Goal: Task Accomplishment & Management: Manage account settings

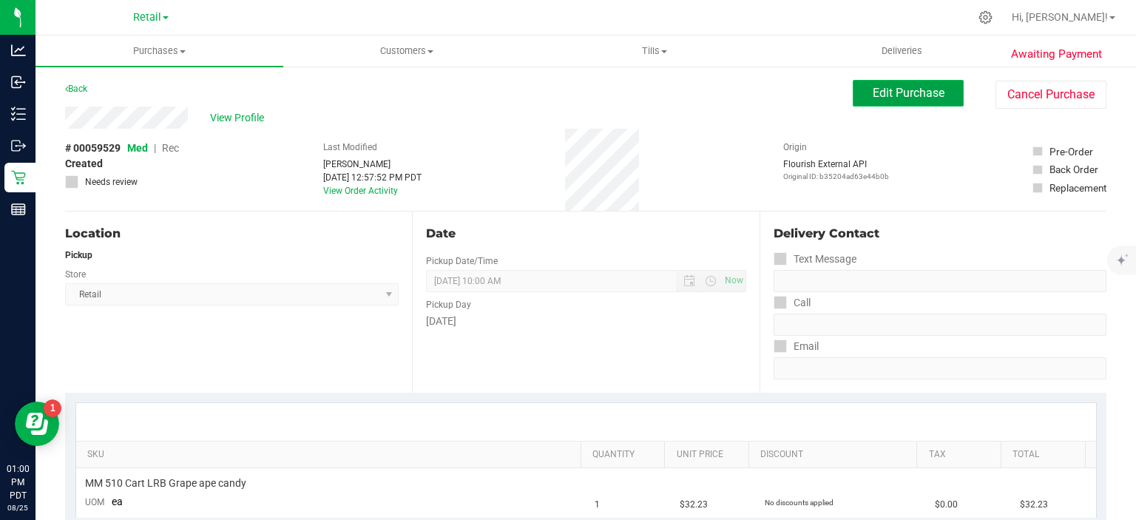
click at [885, 81] on button "Edit Purchase" at bounding box center [908, 93] width 111 height 27
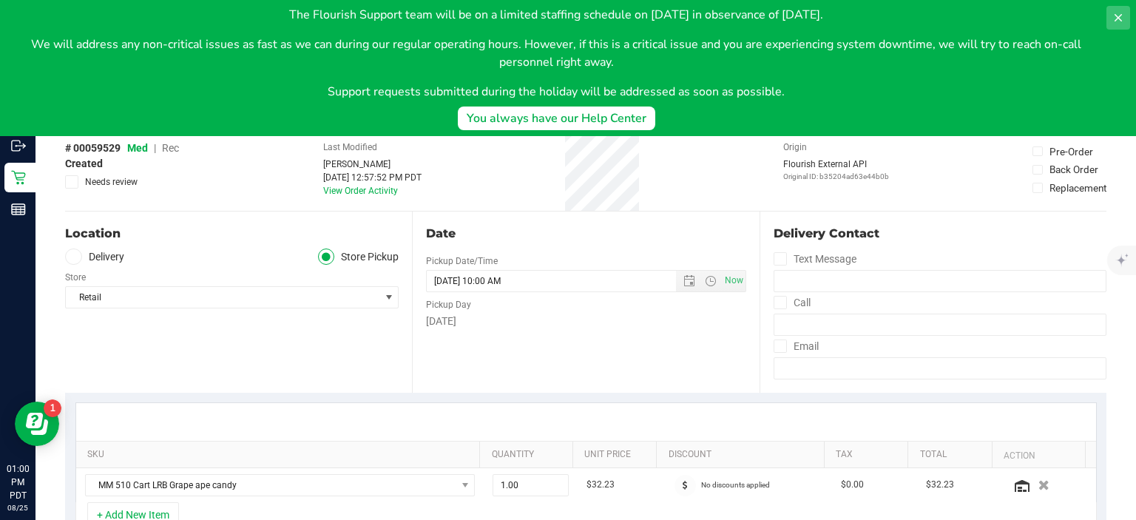
click at [1118, 18] on icon at bounding box center [1118, 17] width 7 height 7
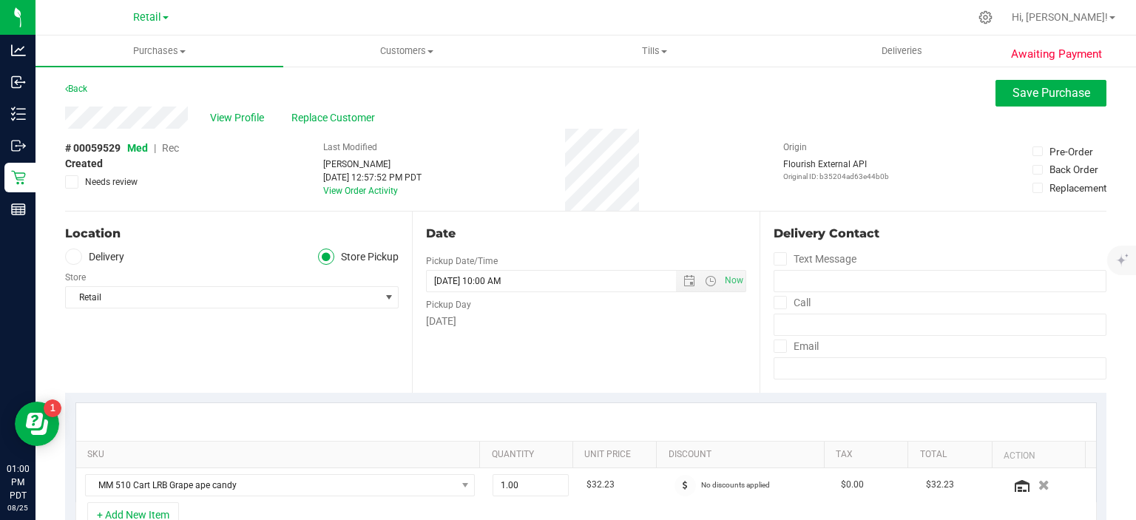
click at [169, 147] on span "Rec" at bounding box center [170, 148] width 17 height 12
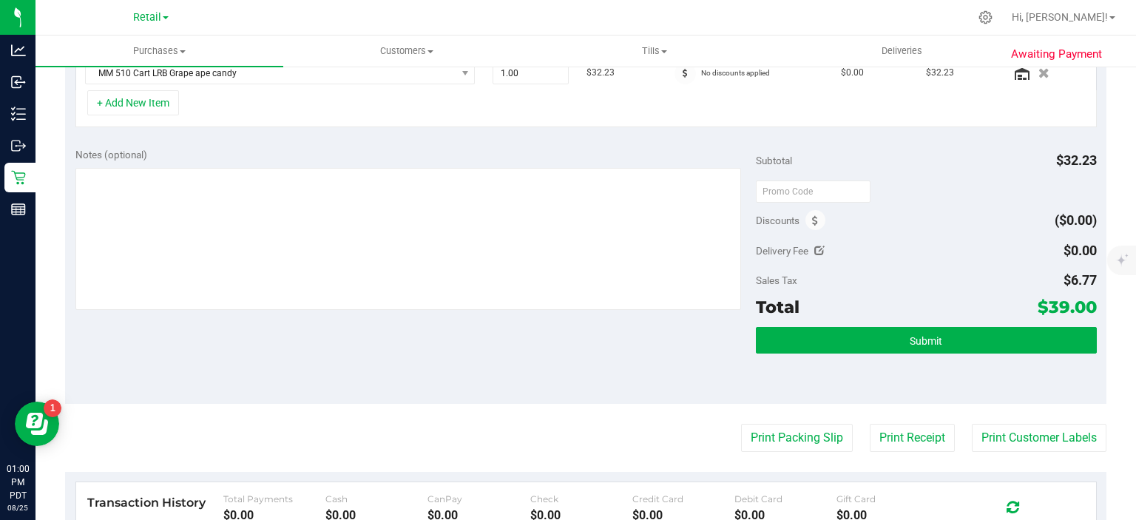
scroll to position [415, 0]
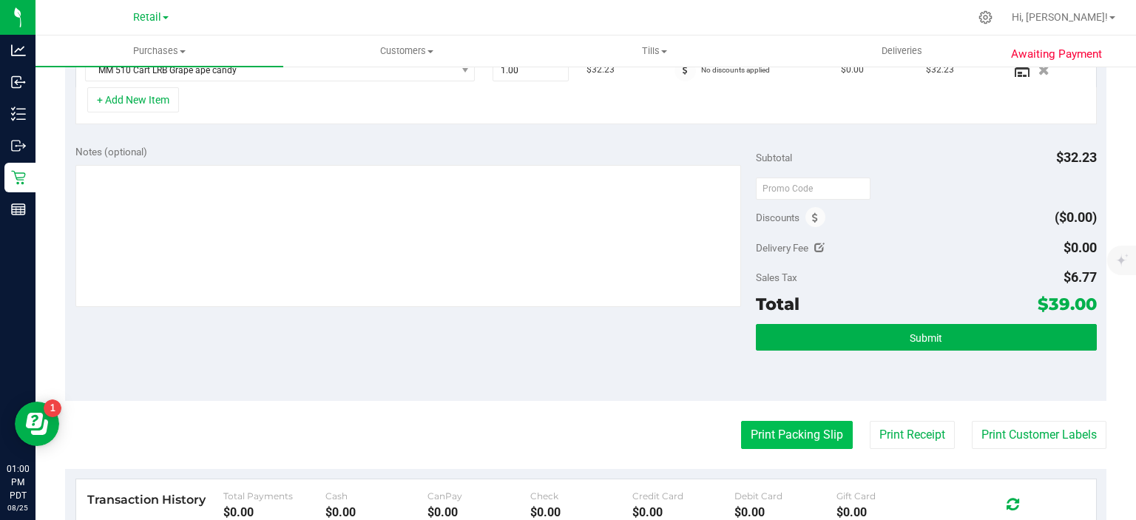
click at [789, 435] on button "Print Packing Slip" at bounding box center [797, 435] width 112 height 28
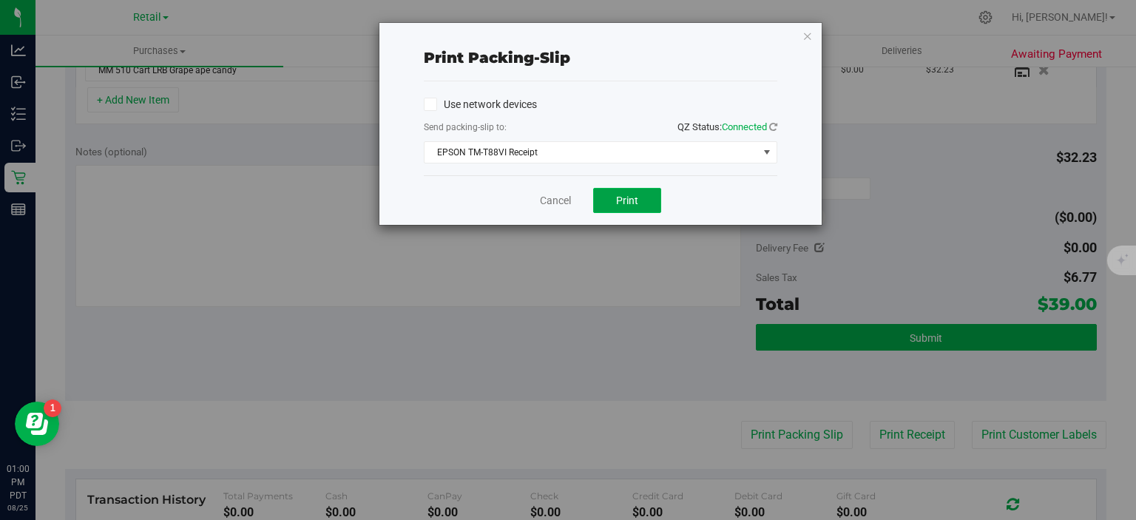
click at [622, 212] on button "Print" at bounding box center [627, 200] width 68 height 25
click at [811, 33] on icon "button" at bounding box center [808, 36] width 10 height 18
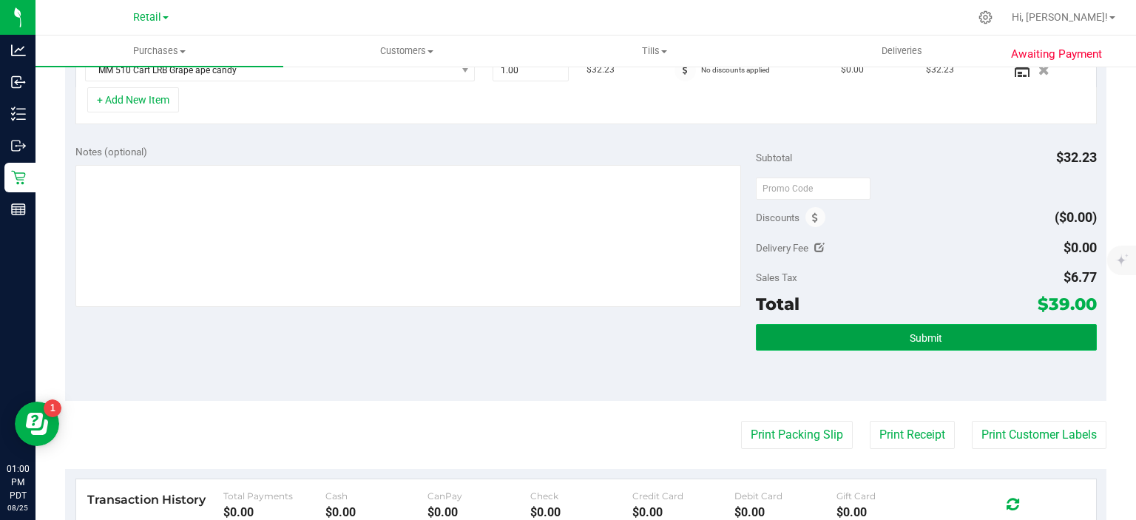
click at [897, 324] on button "Submit" at bounding box center [926, 337] width 340 height 27
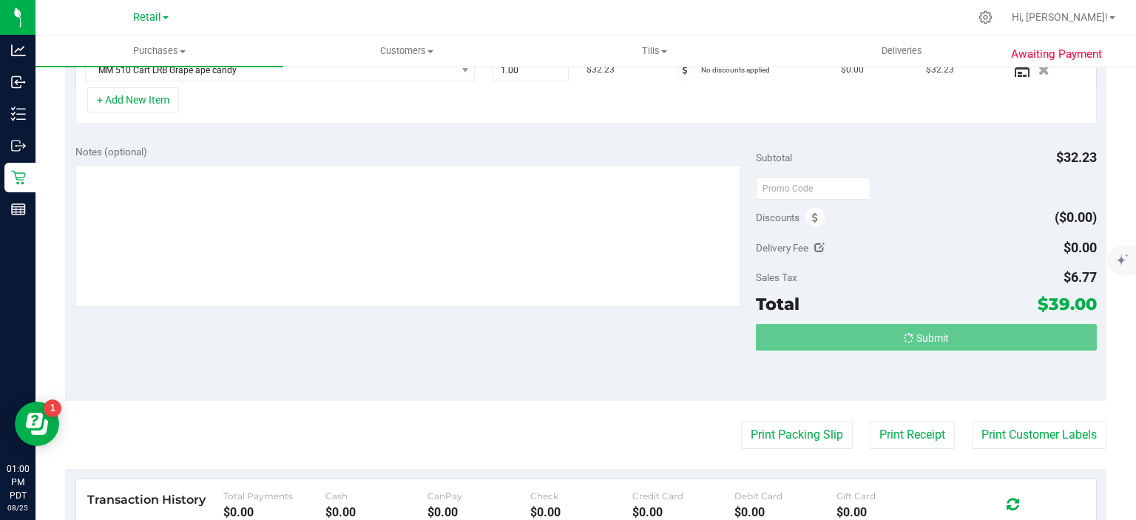
scroll to position [417, 0]
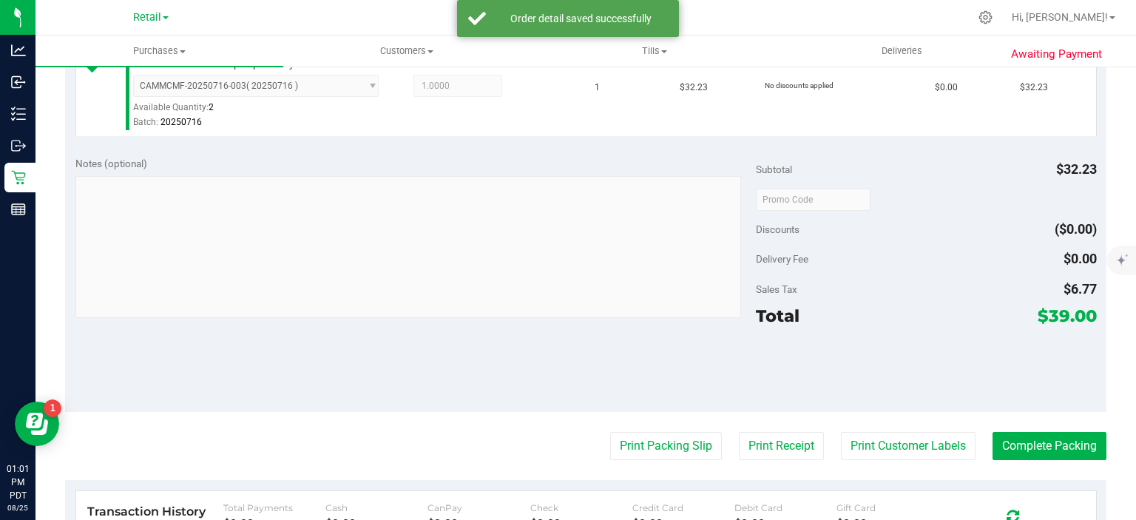
click at [1038, 417] on purchase-details "Back Edit Purchase Cancel Purchase View Profile # 00059529 Med | Rec Submitted …" at bounding box center [586, 215] width 1042 height 1105
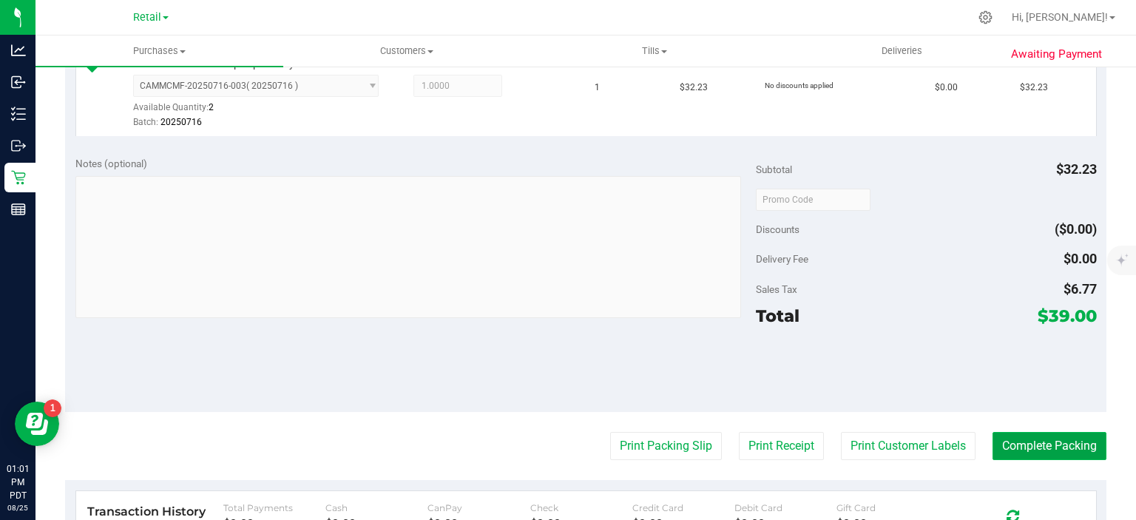
click at [1050, 432] on button "Complete Packing" at bounding box center [1050, 446] width 114 height 28
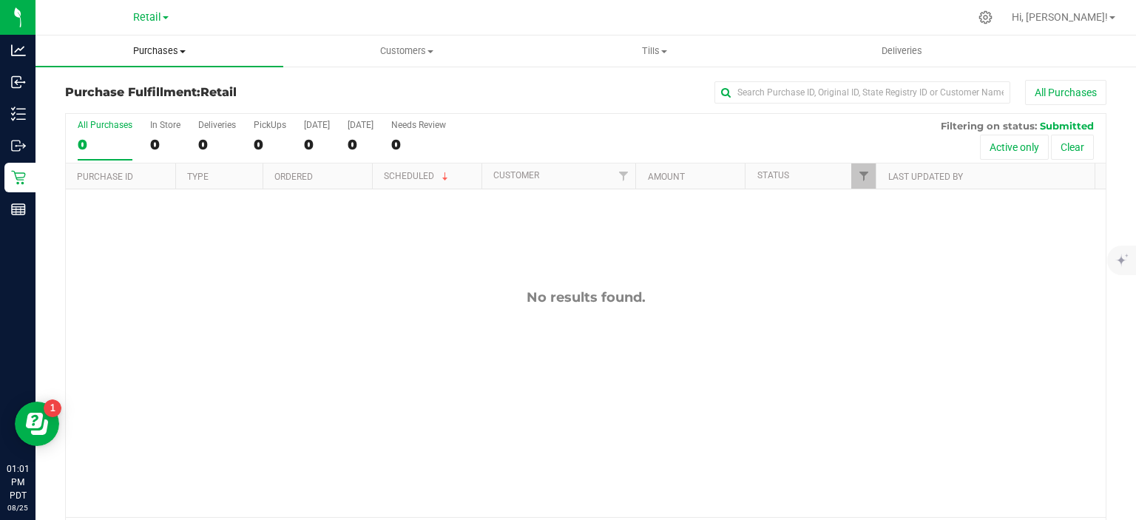
click at [196, 53] on span "Purchases" at bounding box center [160, 50] width 248 height 13
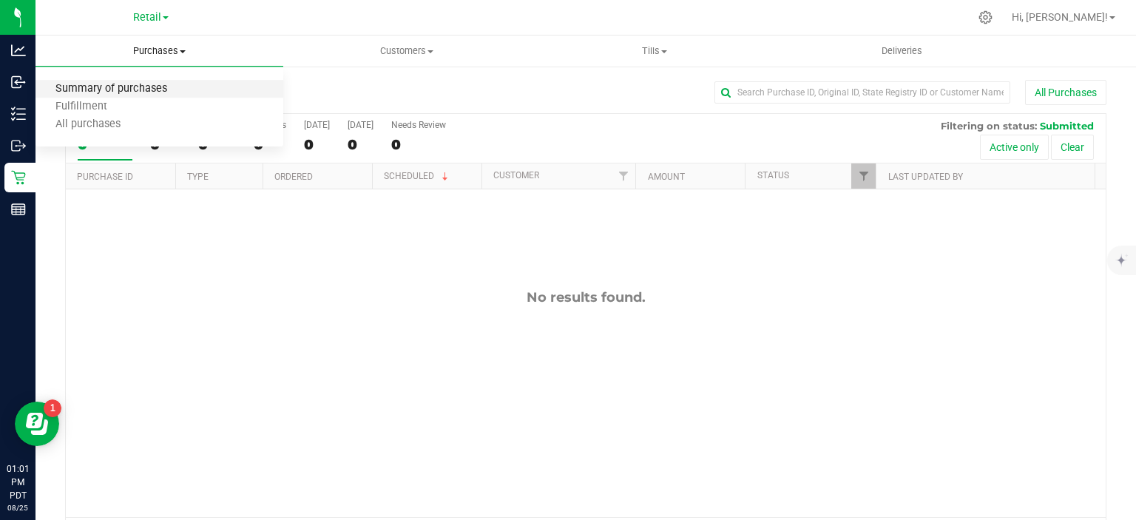
click at [154, 86] on span "Summary of purchases" at bounding box center [112, 89] width 152 height 13
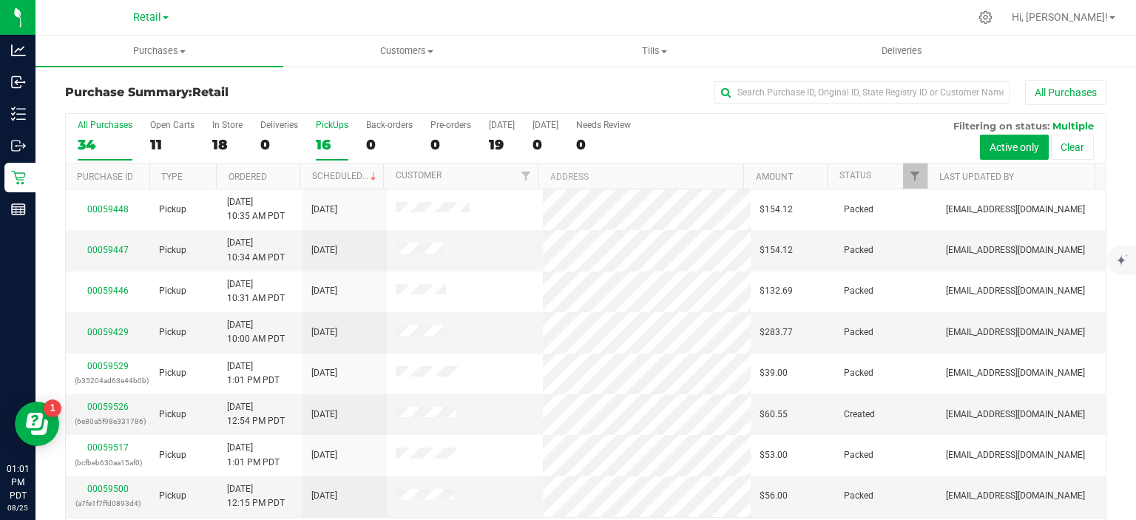
click at [332, 141] on div "16" at bounding box center [332, 144] width 33 height 17
click at [0, 0] on input "PickUps 16" at bounding box center [0, 0] width 0 height 0
click at [368, 175] on span at bounding box center [374, 177] width 12 height 12
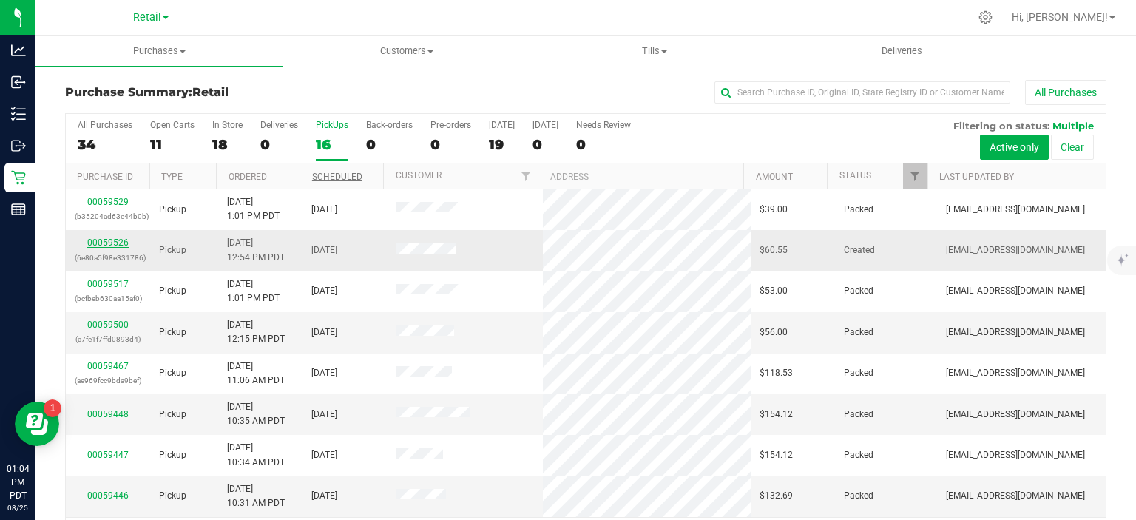
click at [115, 242] on link "00059526" at bounding box center [107, 242] width 41 height 10
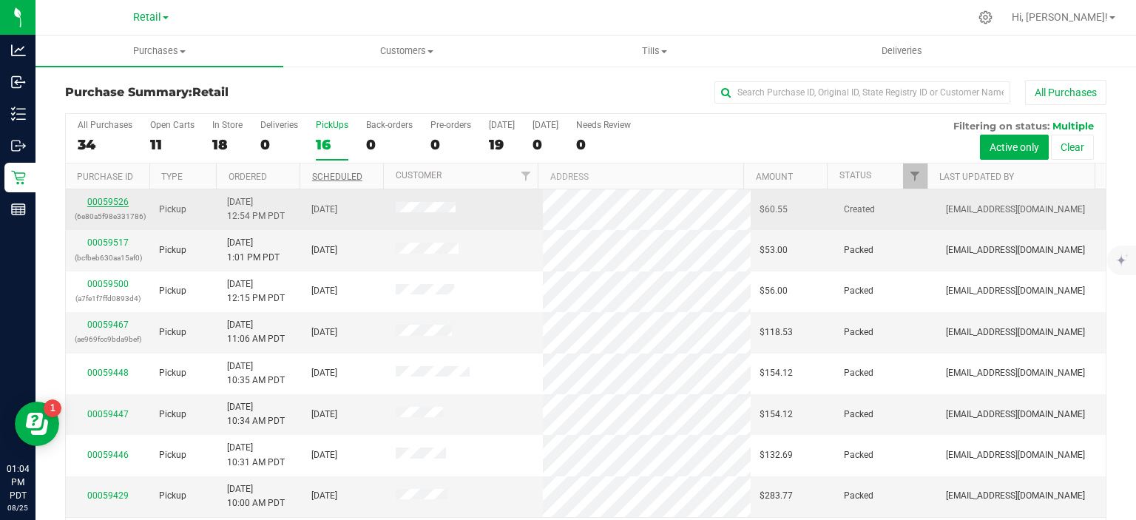
click at [110, 201] on link "00059526" at bounding box center [107, 202] width 41 height 10
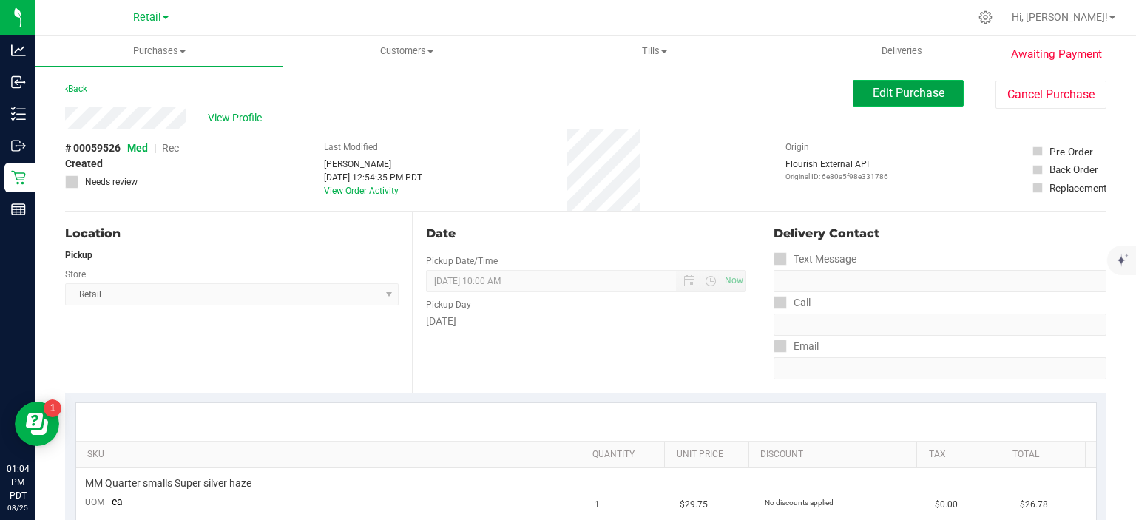
click at [890, 96] on span "Edit Purchase" at bounding box center [909, 93] width 72 height 14
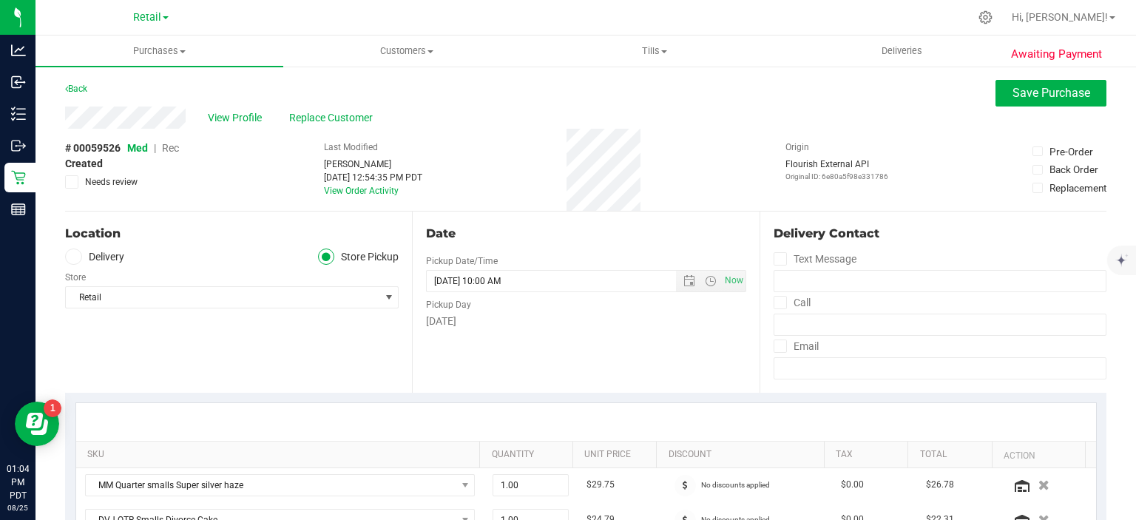
click at [175, 153] on span "Rec" at bounding box center [170, 148] width 17 height 12
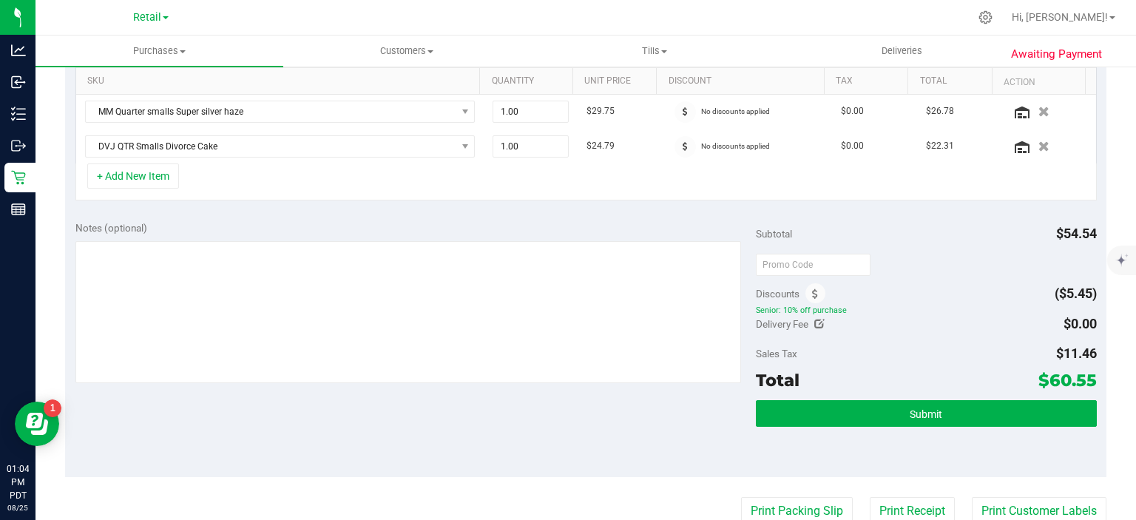
scroll to position [408, 0]
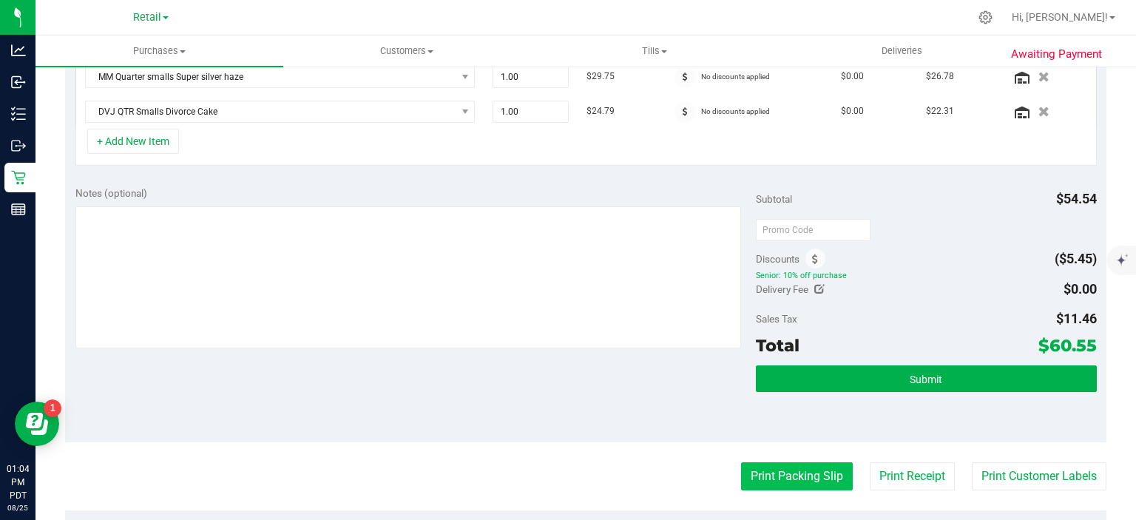
click at [790, 467] on button "Print Packing Slip" at bounding box center [797, 476] width 112 height 28
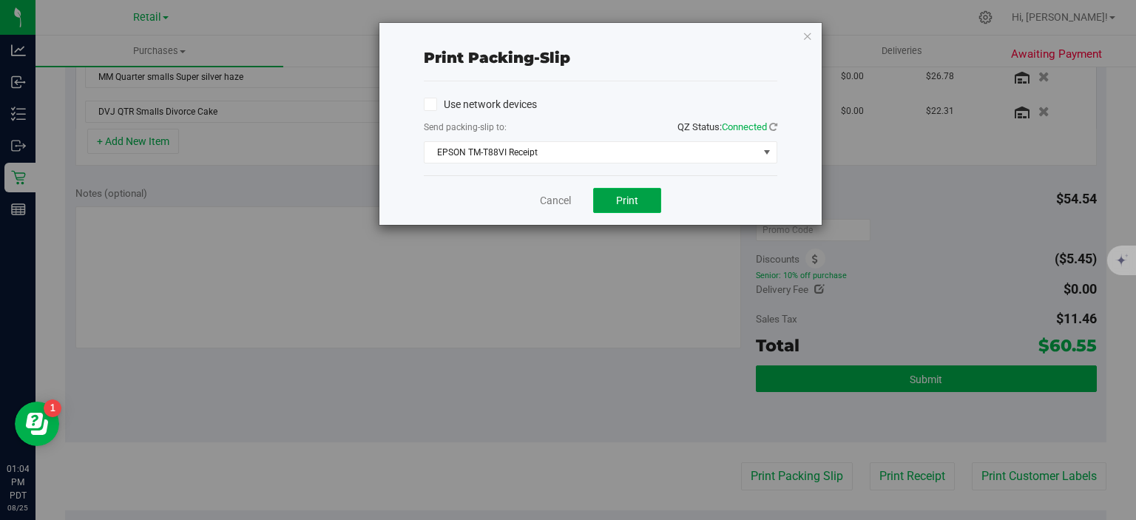
click at [635, 207] on button "Print" at bounding box center [627, 200] width 68 height 25
click at [806, 33] on icon "button" at bounding box center [808, 36] width 10 height 18
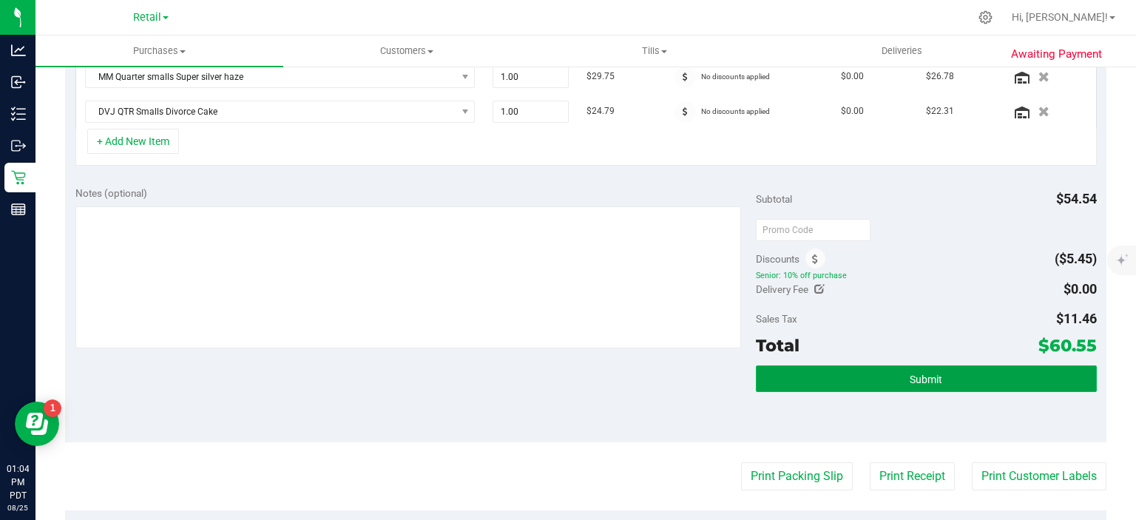
click at [939, 365] on button "Submit" at bounding box center [926, 378] width 340 height 27
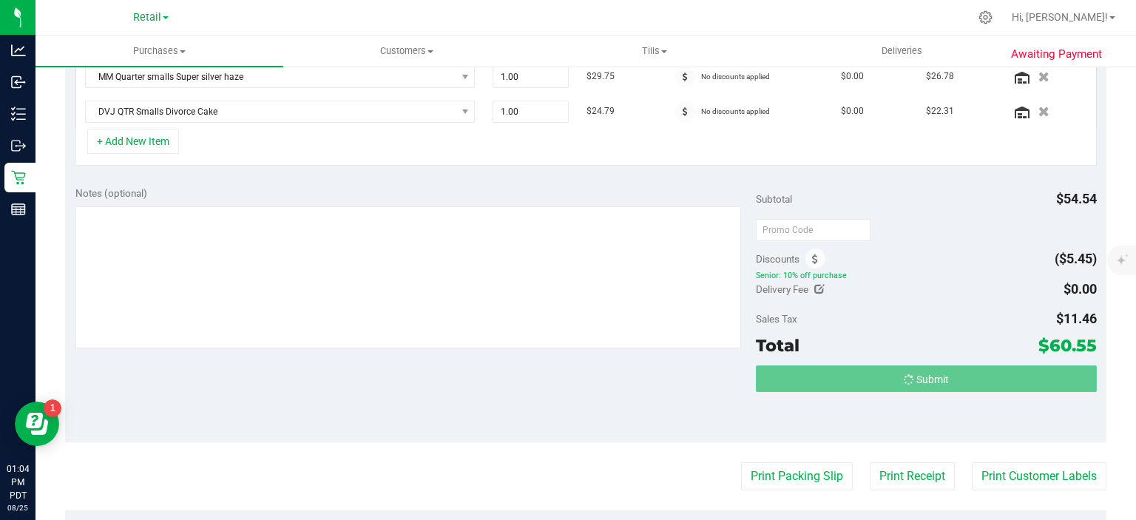
scroll to position [411, 0]
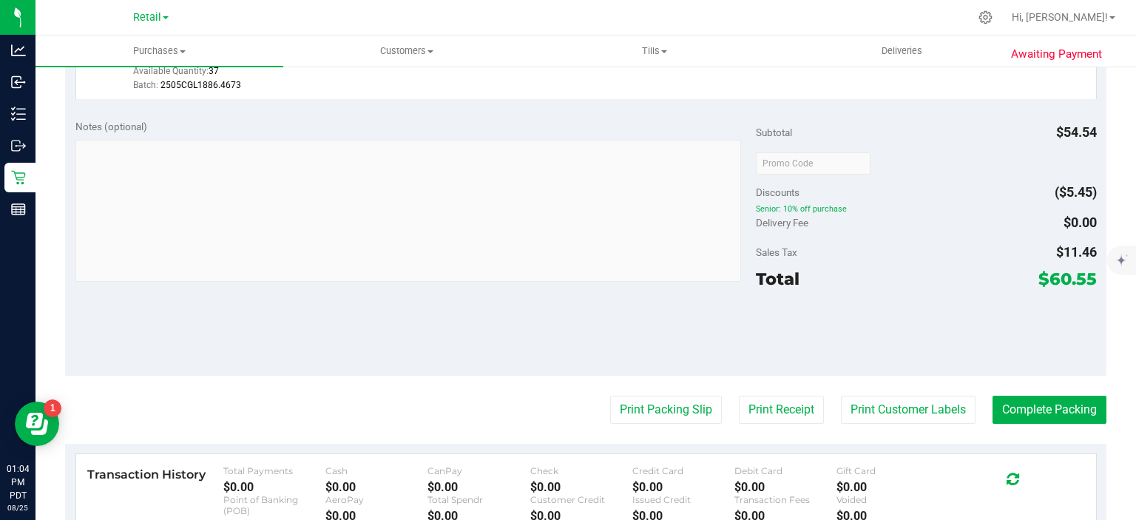
scroll to position [571, 0]
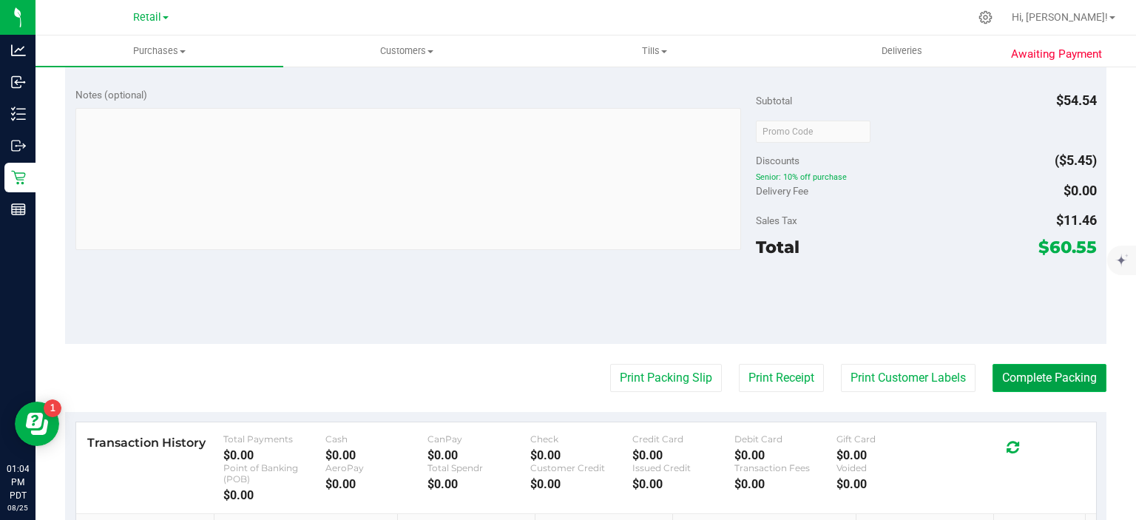
click at [1055, 364] on button "Complete Packing" at bounding box center [1050, 378] width 114 height 28
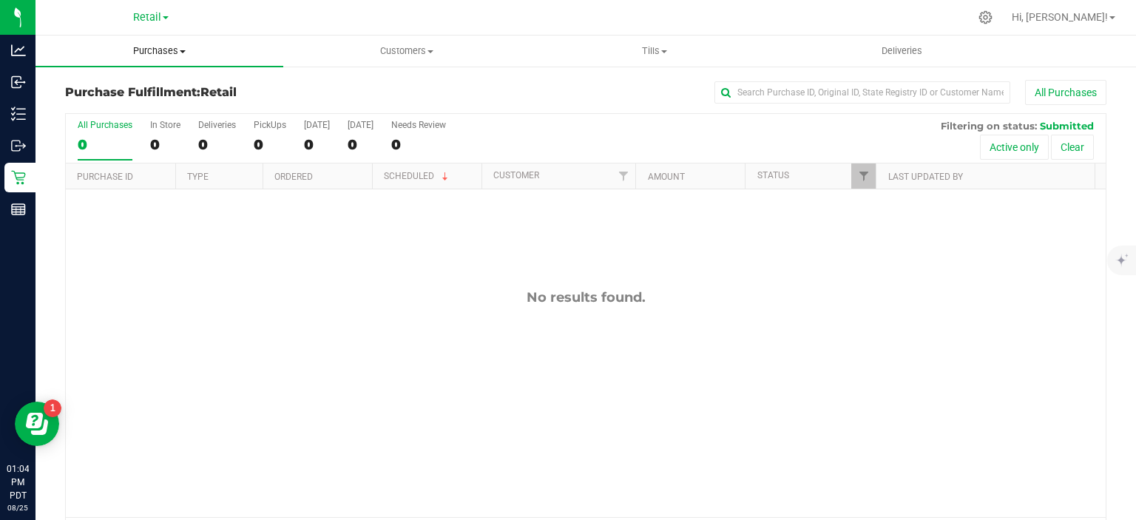
click at [169, 50] on span "Purchases" at bounding box center [160, 50] width 248 height 13
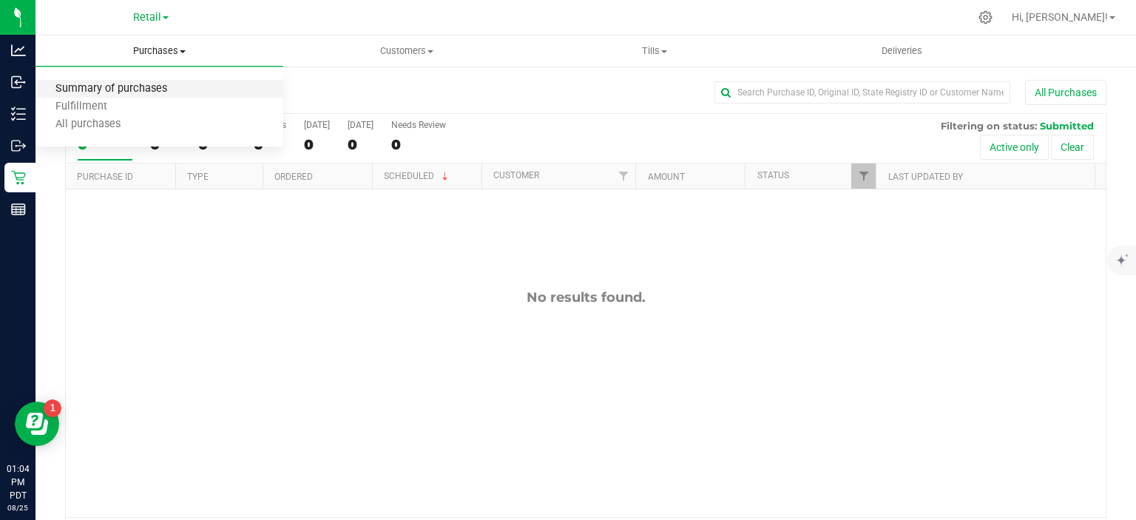
click at [146, 90] on span "Summary of purchases" at bounding box center [112, 89] width 152 height 13
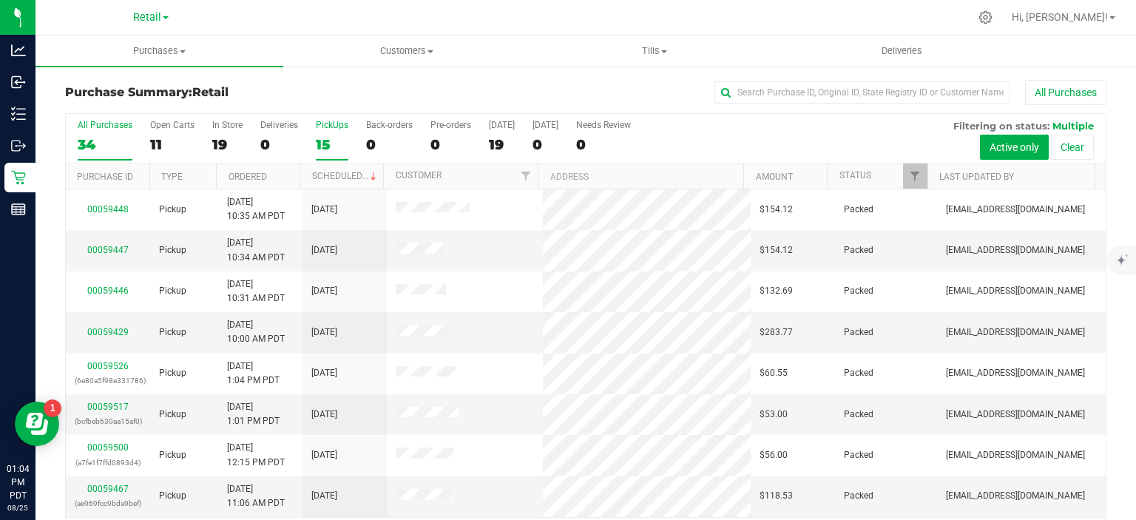
click at [322, 139] on div "15" at bounding box center [332, 144] width 33 height 17
click at [0, 0] on input "PickUps 15" at bounding box center [0, 0] width 0 height 0
click at [350, 175] on link "Scheduled" at bounding box center [345, 176] width 67 height 10
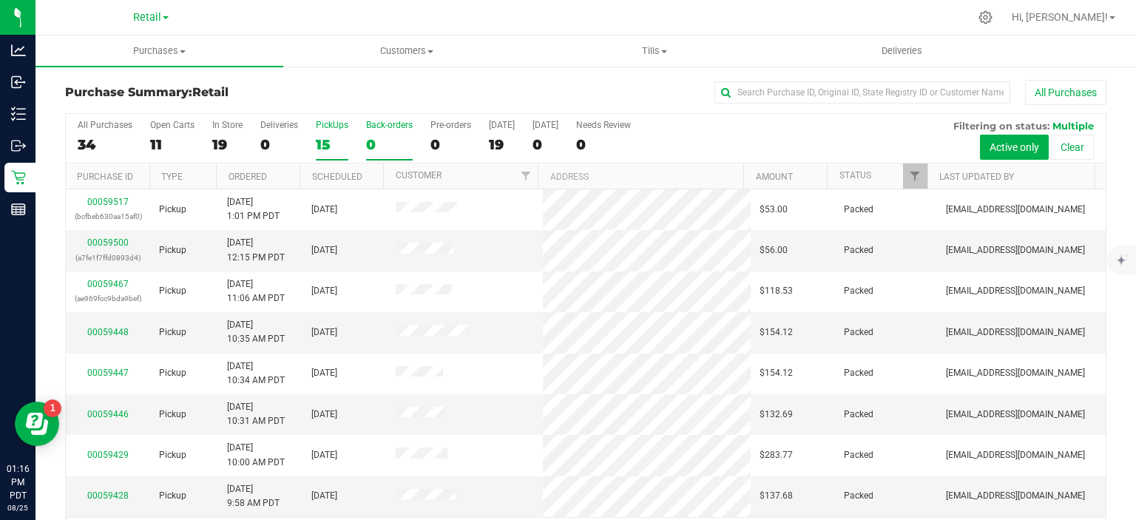
click at [380, 141] on div "0" at bounding box center [389, 144] width 47 height 17
click at [0, 0] on input "Back-orders 0" at bounding box center [0, 0] width 0 height 0
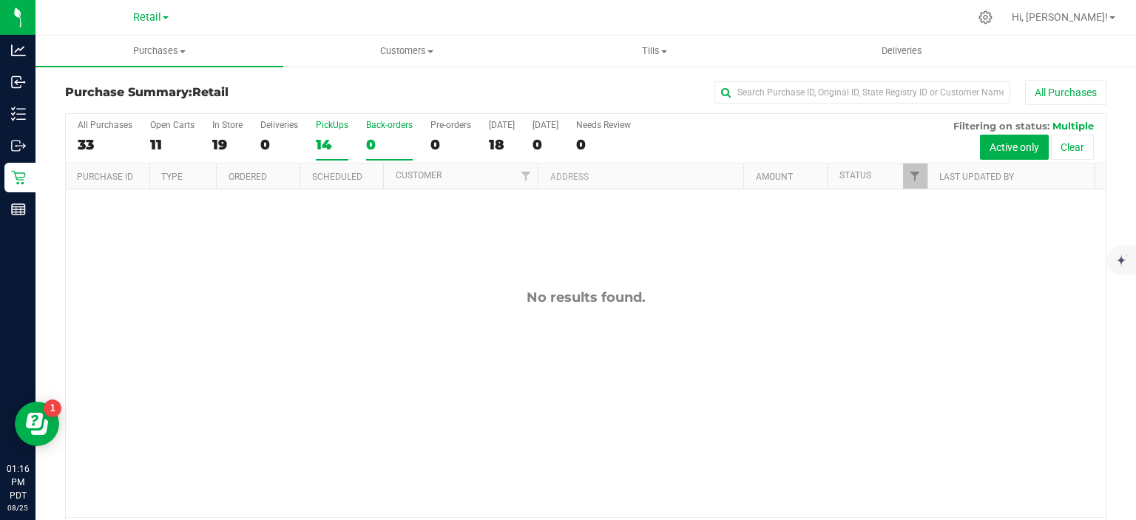
click at [323, 146] on div "14" at bounding box center [332, 144] width 33 height 17
click at [0, 0] on input "PickUps 14" at bounding box center [0, 0] width 0 height 0
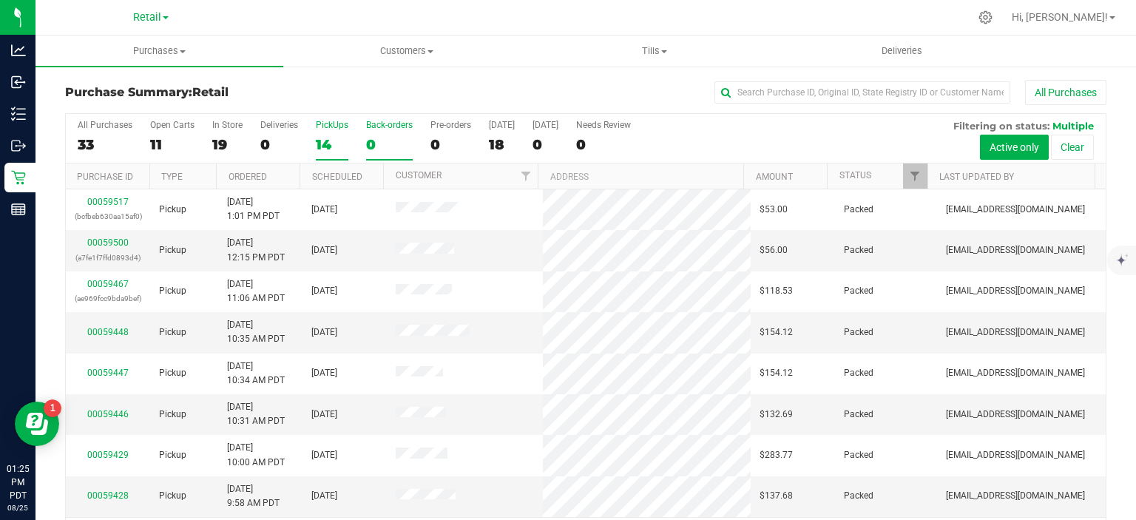
click at [376, 134] on label "Back-orders 0" at bounding box center [389, 140] width 47 height 41
click at [0, 0] on input "Back-orders 0" at bounding box center [0, 0] width 0 height 0
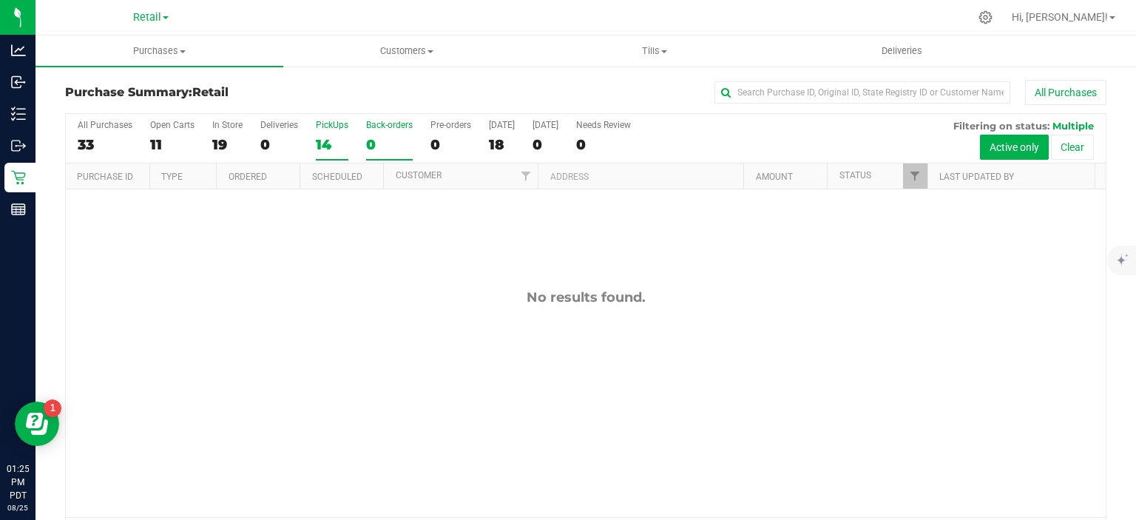
click at [328, 145] on div "14" at bounding box center [332, 144] width 33 height 17
click at [0, 0] on input "PickUps 14" at bounding box center [0, 0] width 0 height 0
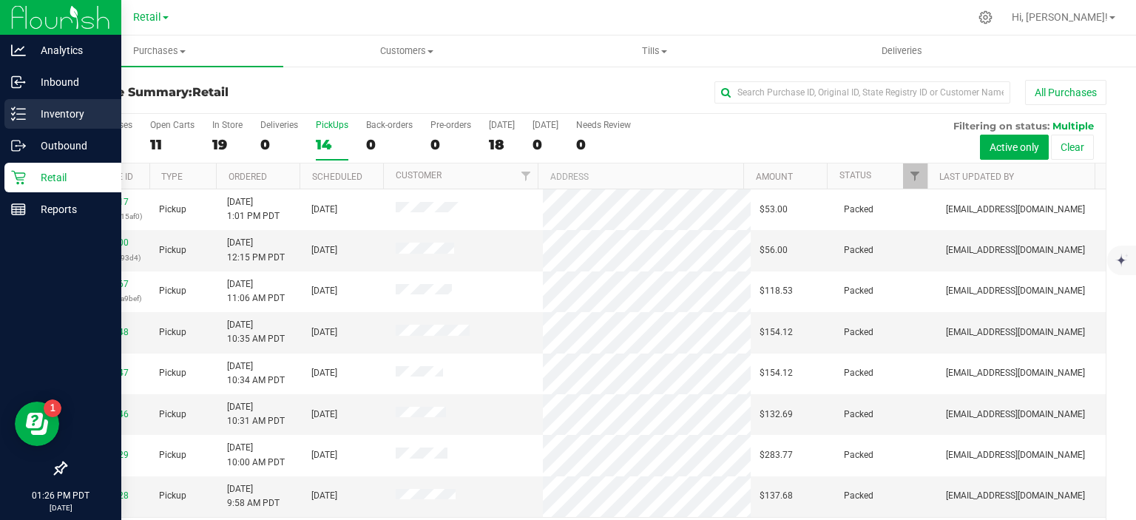
click at [21, 111] on icon at bounding box center [18, 114] width 15 height 15
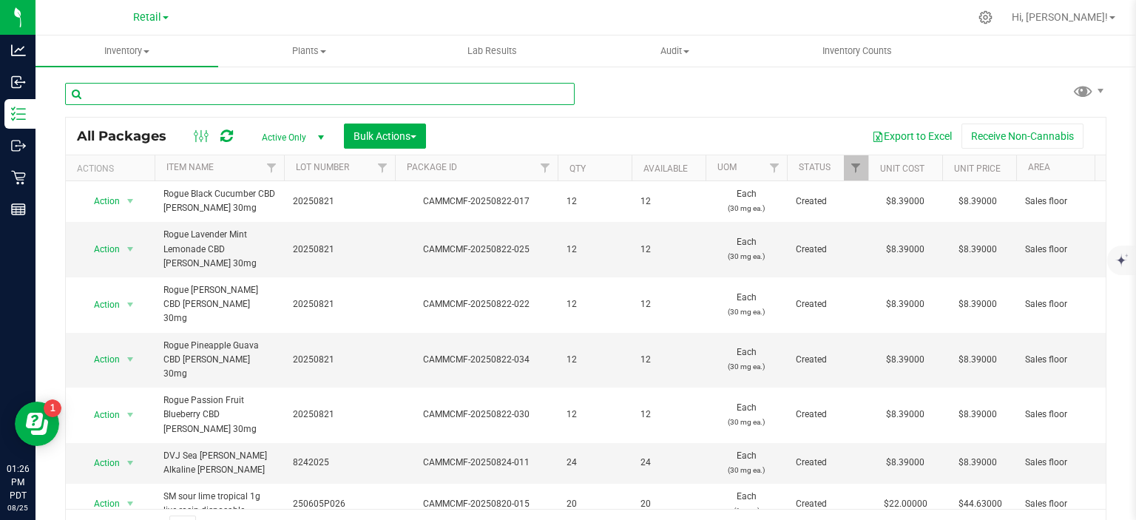
click at [249, 95] on input "text" at bounding box center [320, 94] width 510 height 22
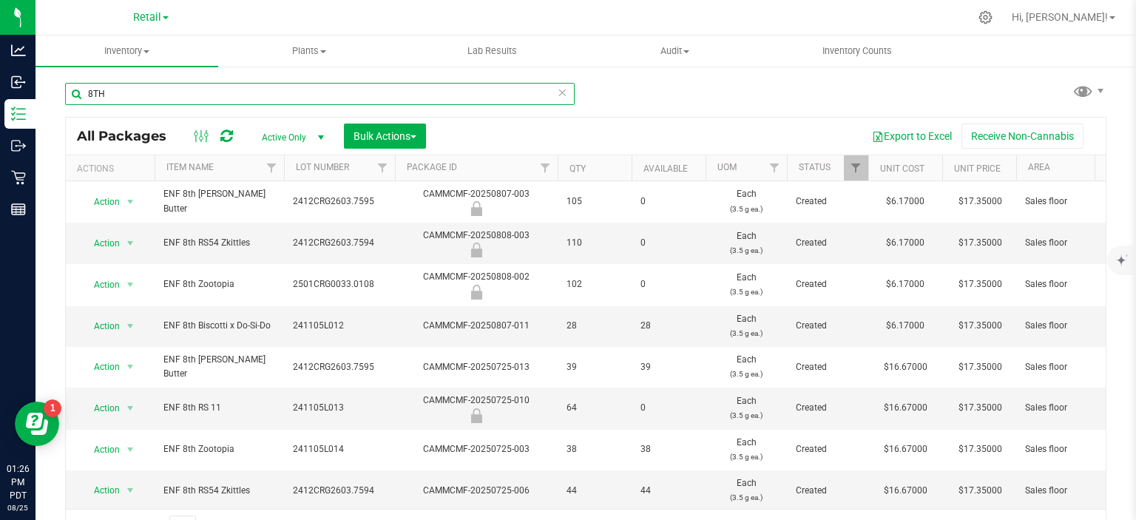
type input "8TH"
click at [161, 22] on link "Retail" at bounding box center [151, 17] width 36 height 14
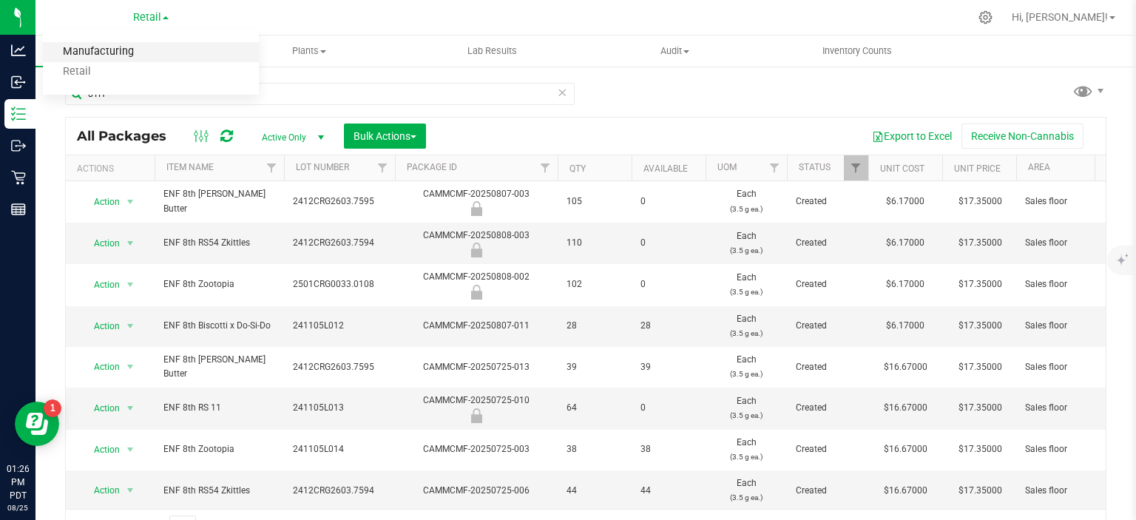
click at [112, 47] on link "Manufacturing" at bounding box center [151, 52] width 216 height 20
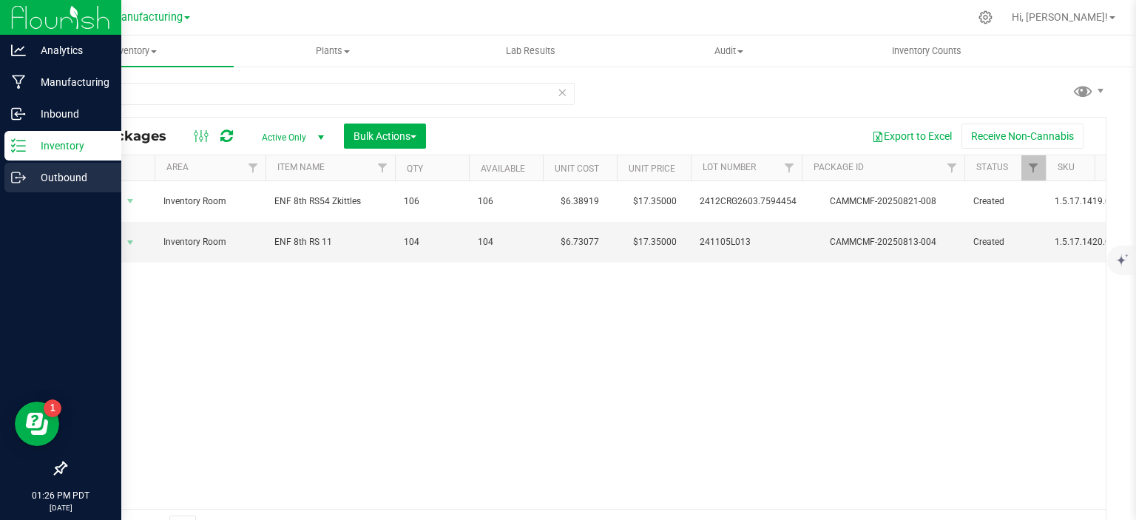
click at [23, 177] on icon at bounding box center [18, 177] width 15 height 15
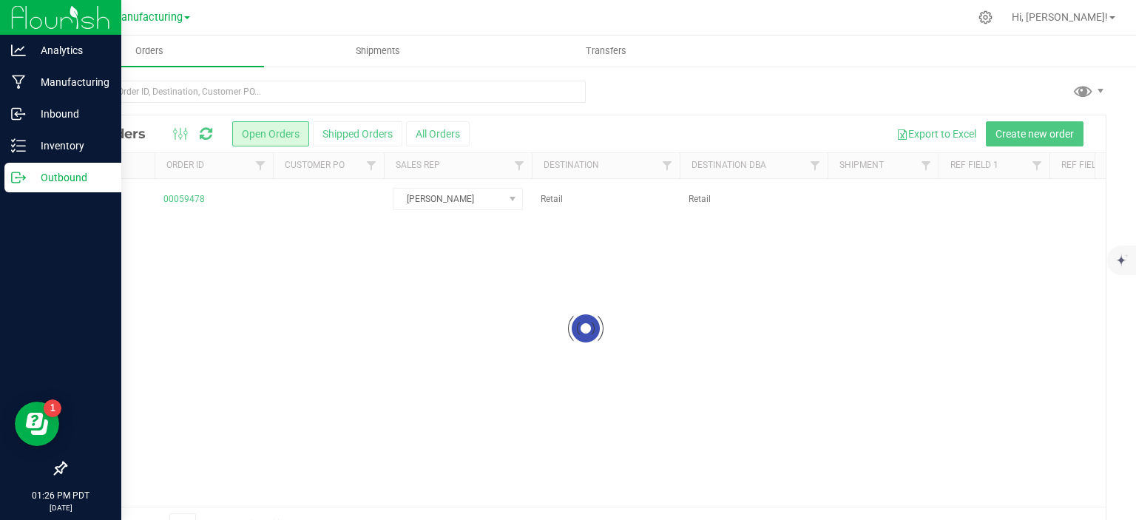
click at [67, 181] on p "Outbound" at bounding box center [70, 178] width 89 height 18
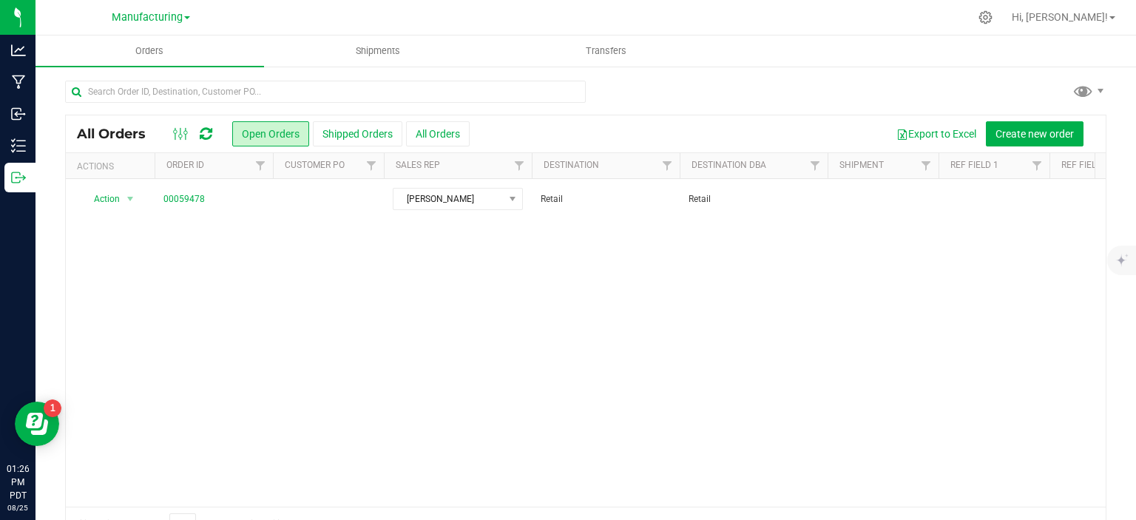
click at [515, 338] on div "Action Action Cancel order Change facility Clone order Edit order Mark as fully…" at bounding box center [586, 343] width 1040 height 328
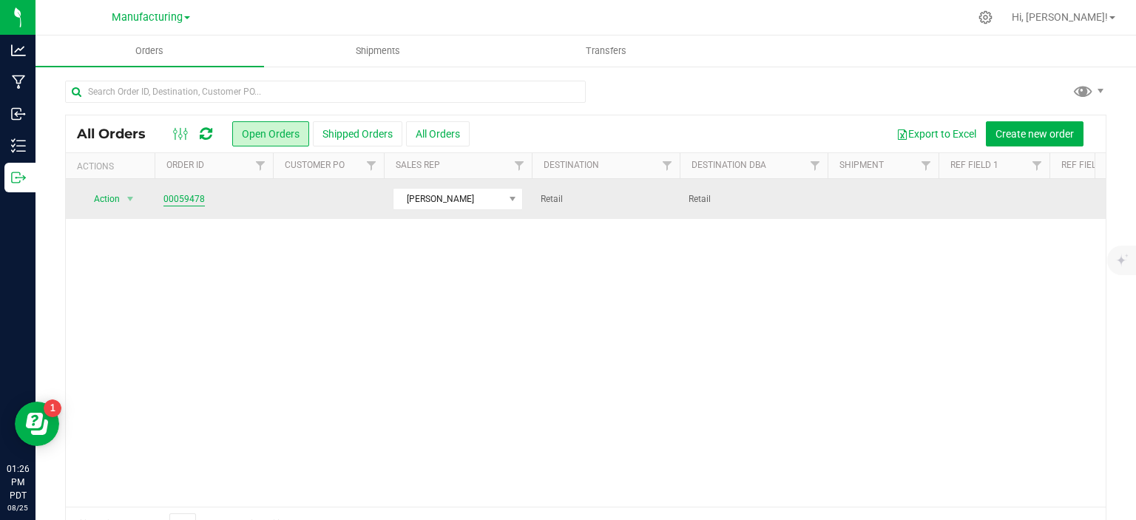
click at [186, 200] on link "00059478" at bounding box center [183, 199] width 41 height 14
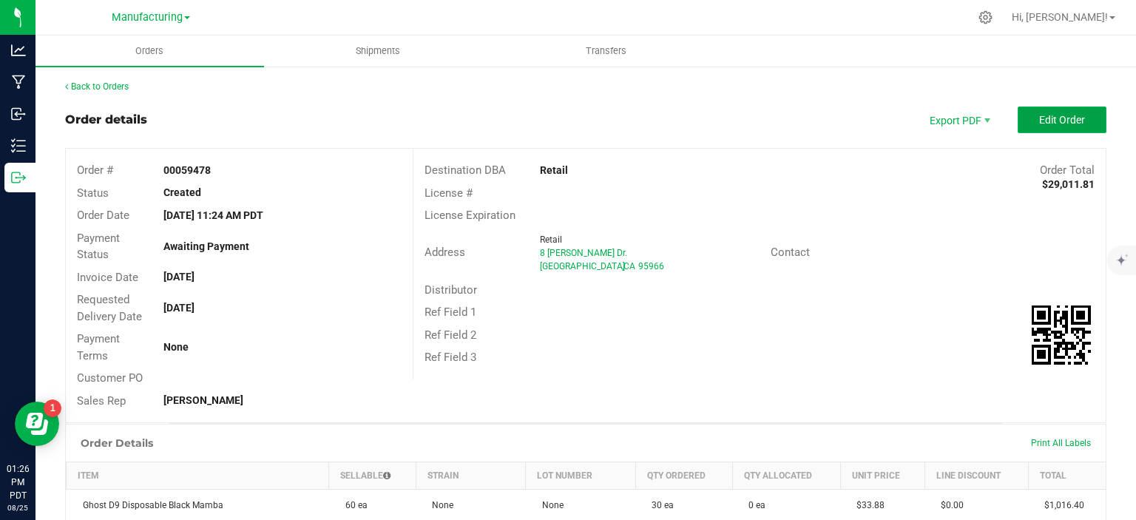
click at [1056, 122] on span "Edit Order" at bounding box center [1062, 120] width 46 height 12
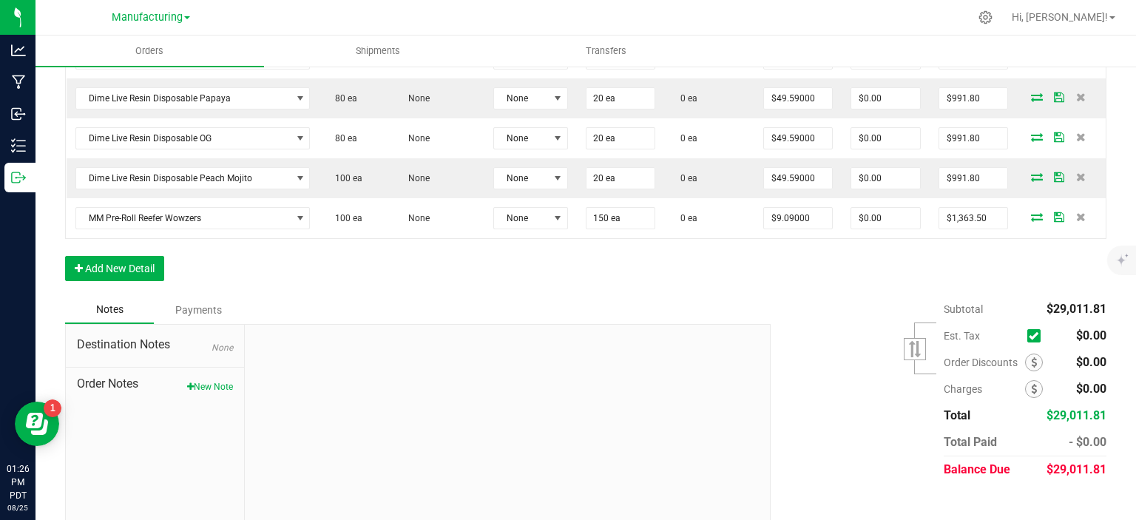
scroll to position [1142, 0]
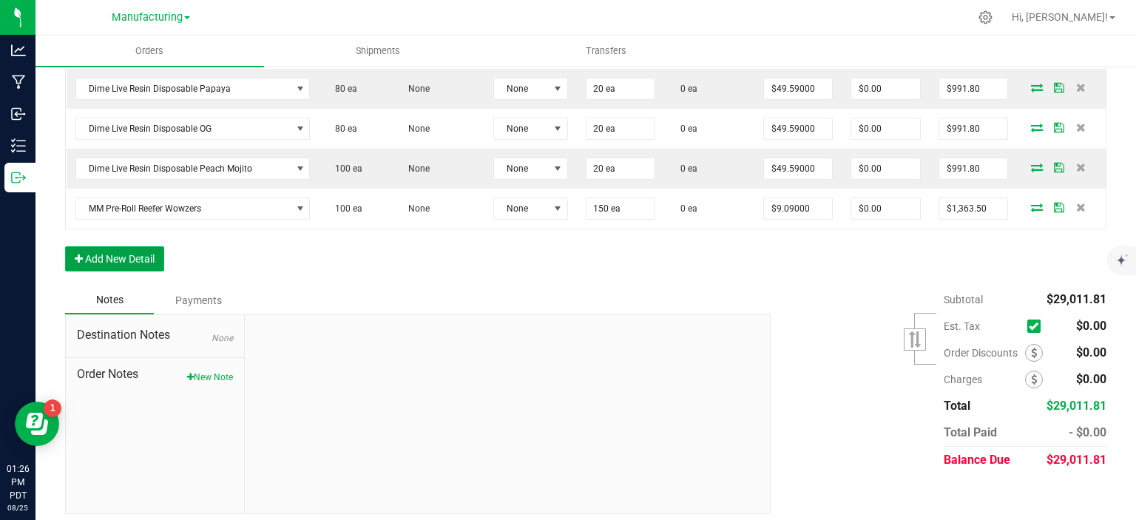
click at [141, 250] on button "Add New Detail" at bounding box center [114, 258] width 99 height 25
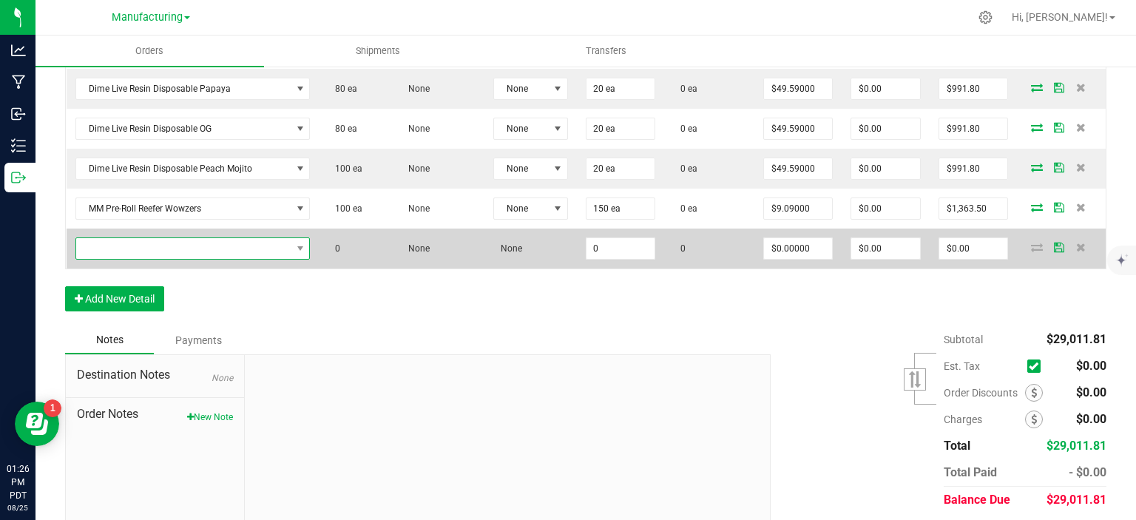
click at [231, 240] on span "NO DATA FOUND" at bounding box center [183, 248] width 215 height 21
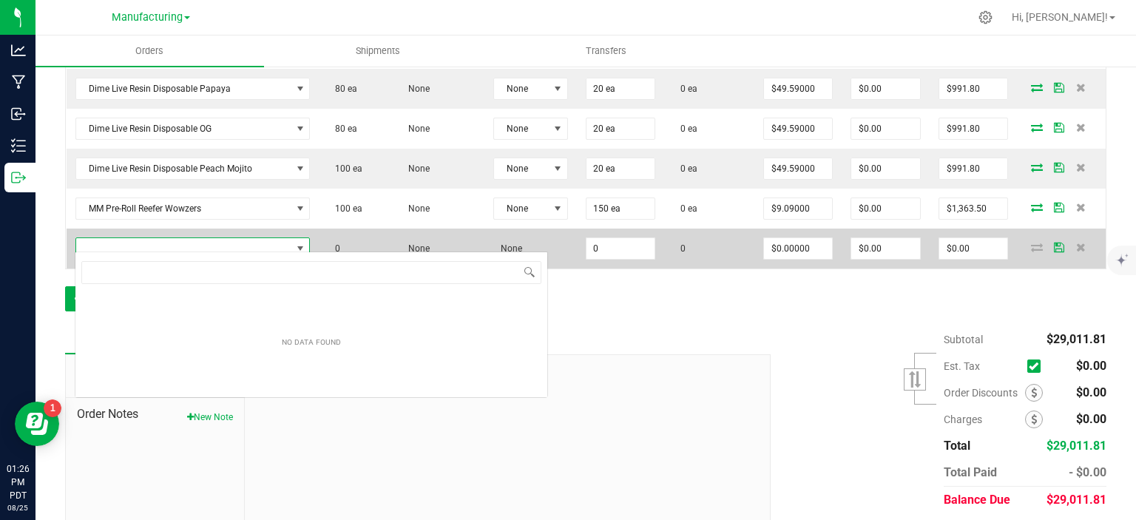
scroll to position [21, 235]
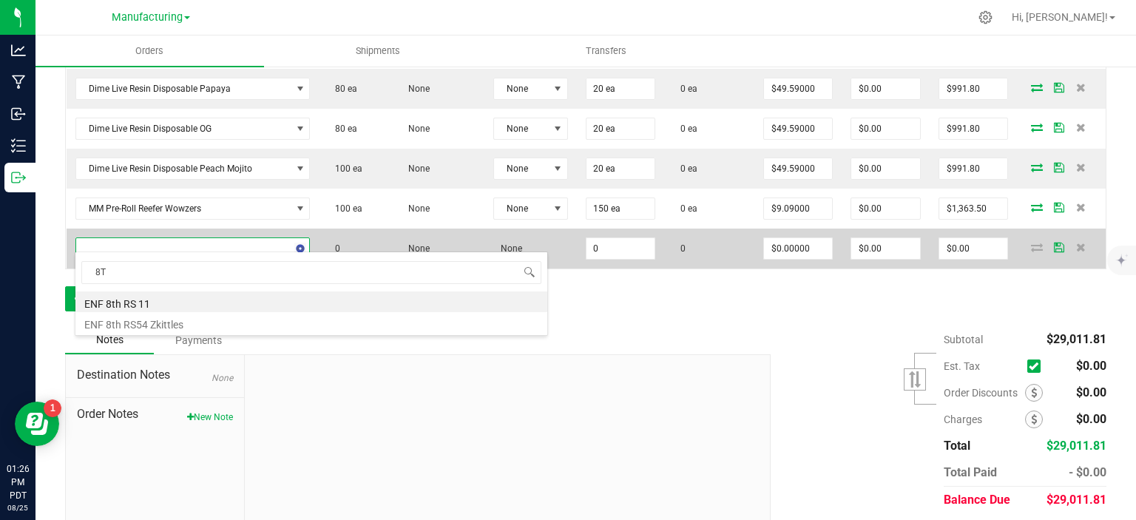
type input "8"
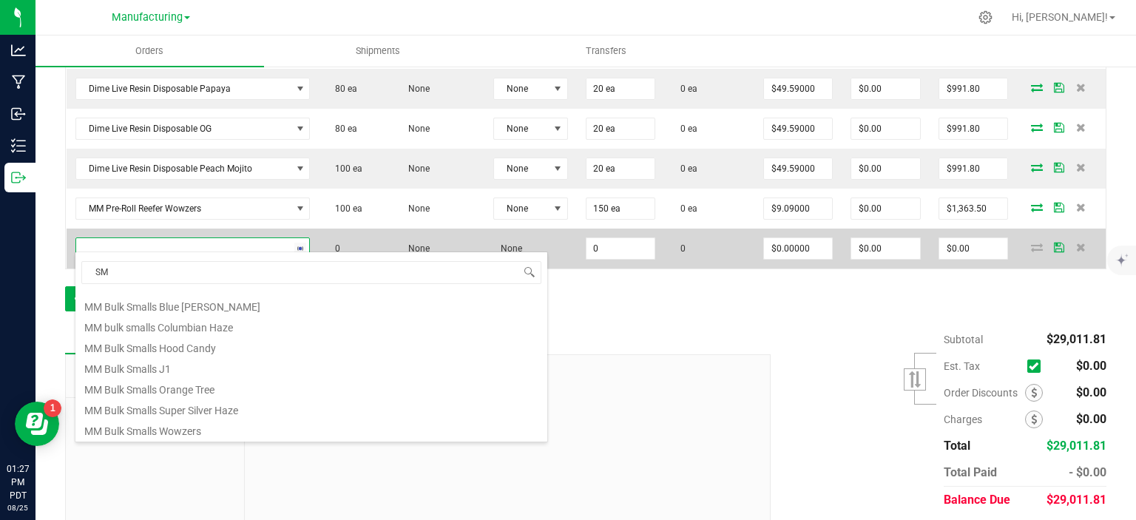
scroll to position [0, 0]
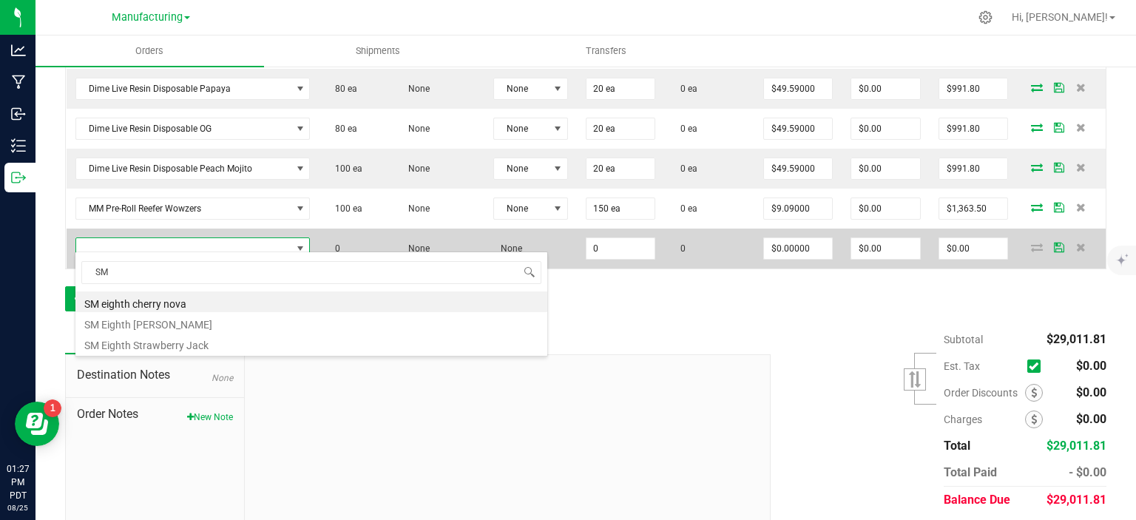
type input "SM E"
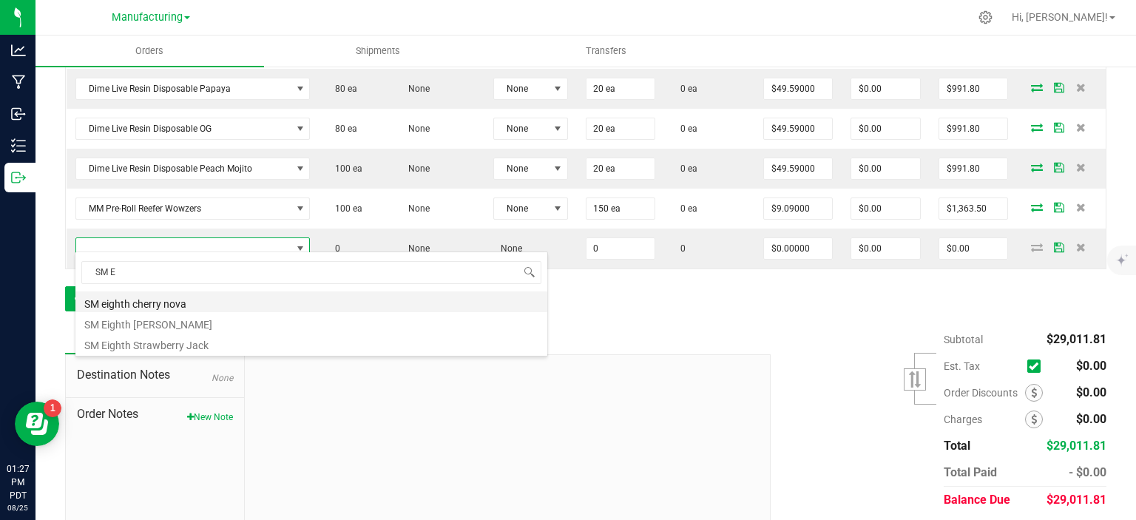
click at [160, 305] on li "SM eighth cherry nova" at bounding box center [311, 301] width 472 height 21
type input "0 ea"
type input "$33.33000"
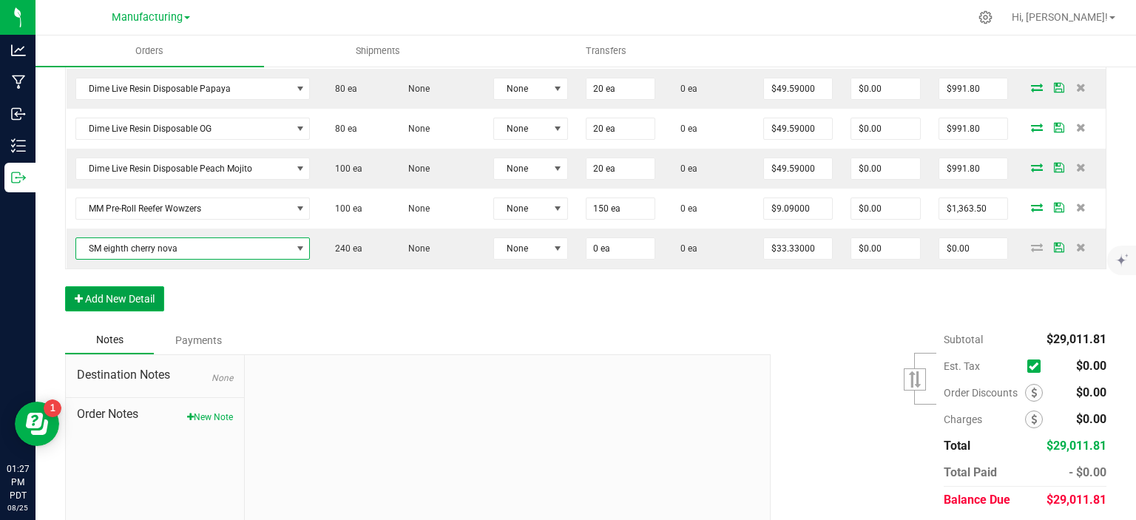
click at [133, 288] on button "Add New Detail" at bounding box center [114, 298] width 99 height 25
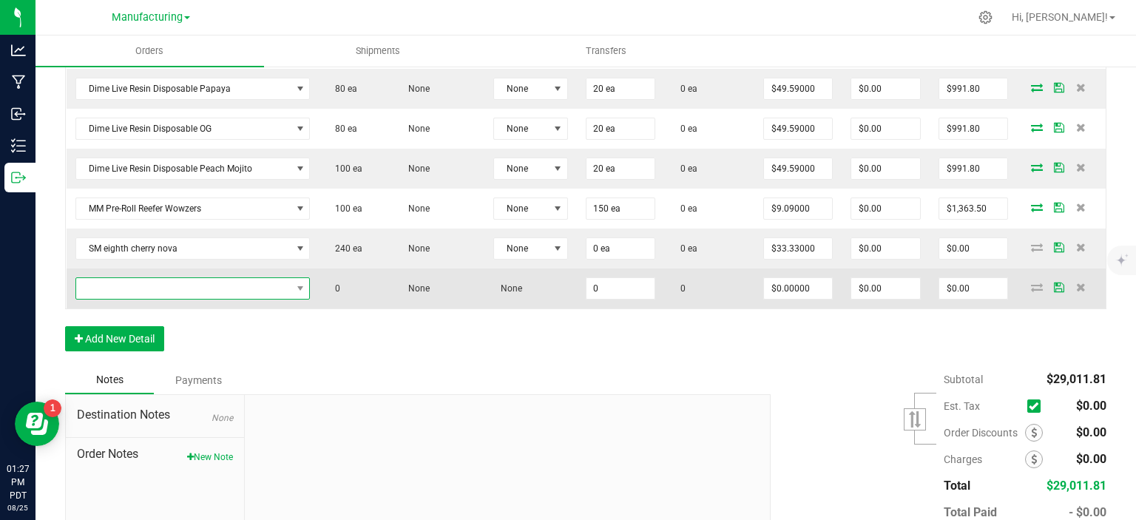
click at [138, 283] on span "NO DATA FOUND" at bounding box center [183, 288] width 215 height 21
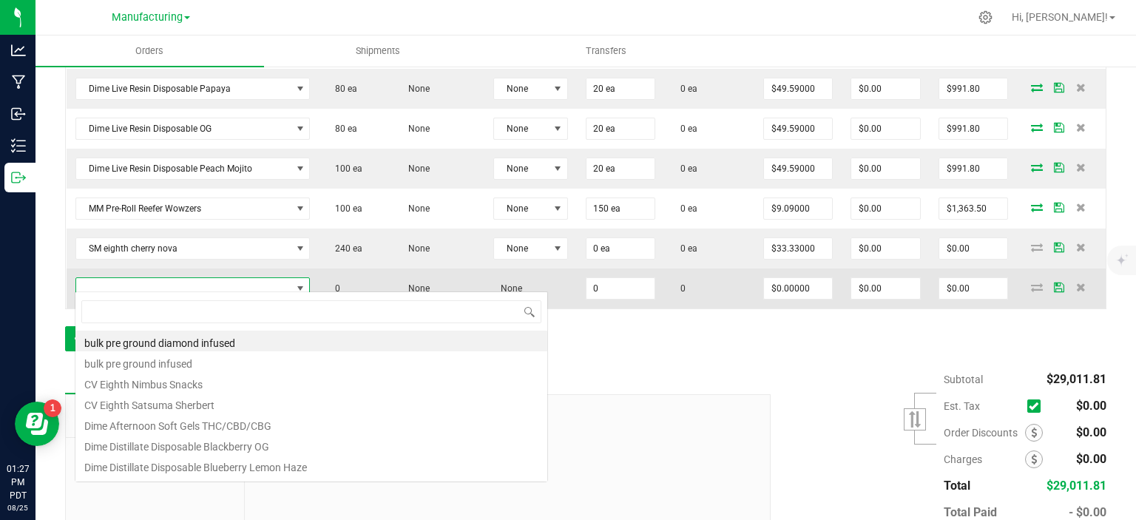
scroll to position [21, 235]
type input "SM E"
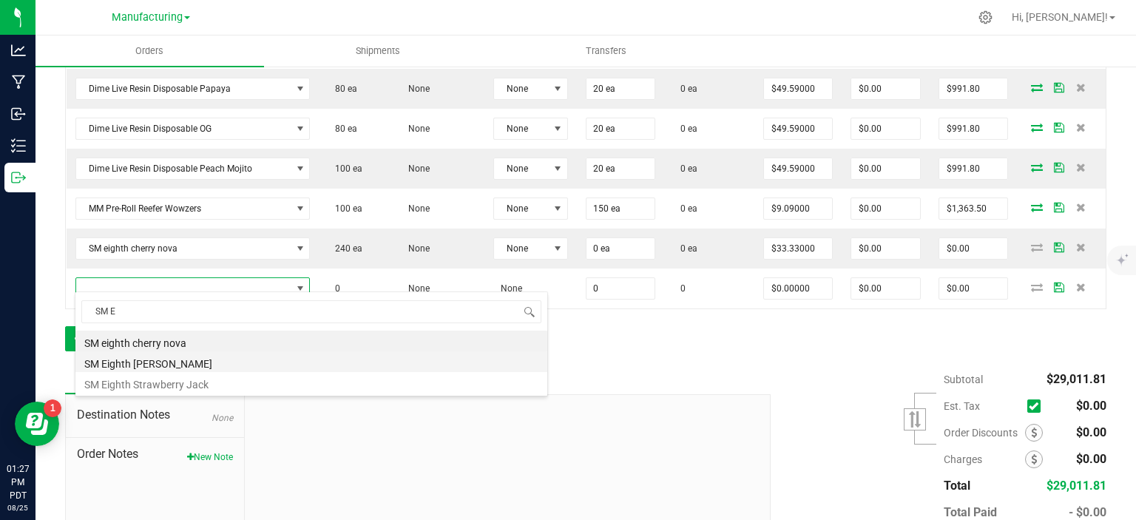
click at [140, 362] on li "SM Eighth [PERSON_NAME]" at bounding box center [311, 361] width 472 height 21
type input "0 ea"
type input "$33.33000"
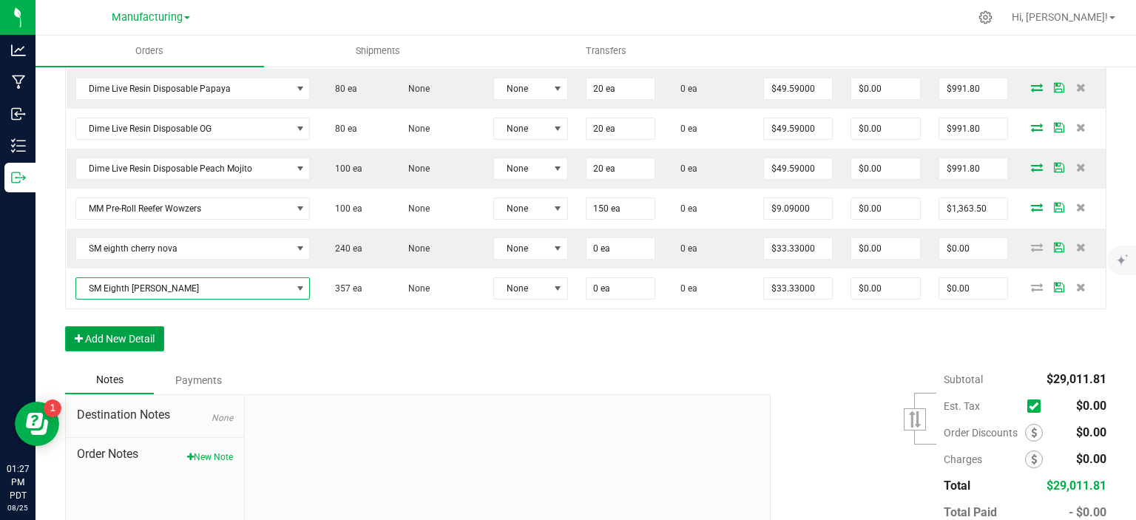
click at [142, 334] on button "Add New Detail" at bounding box center [114, 338] width 99 height 25
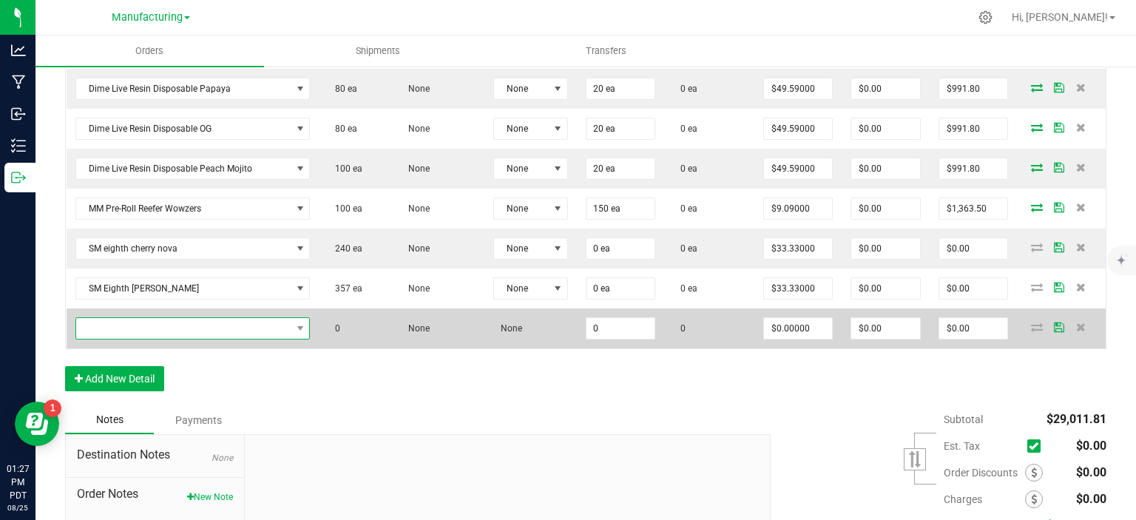
click at [141, 327] on span "NO DATA FOUND" at bounding box center [183, 328] width 215 height 21
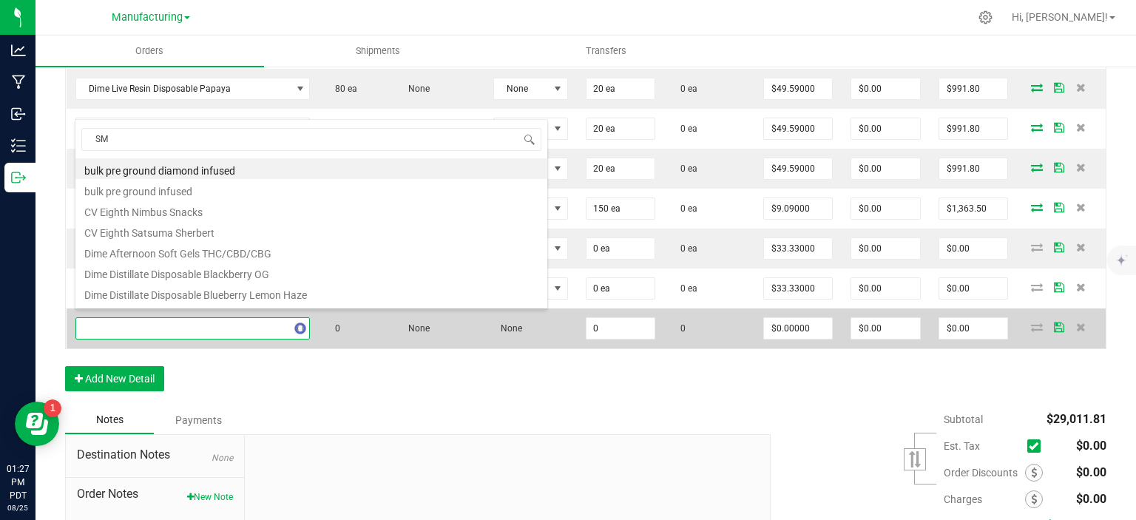
type input "SM E"
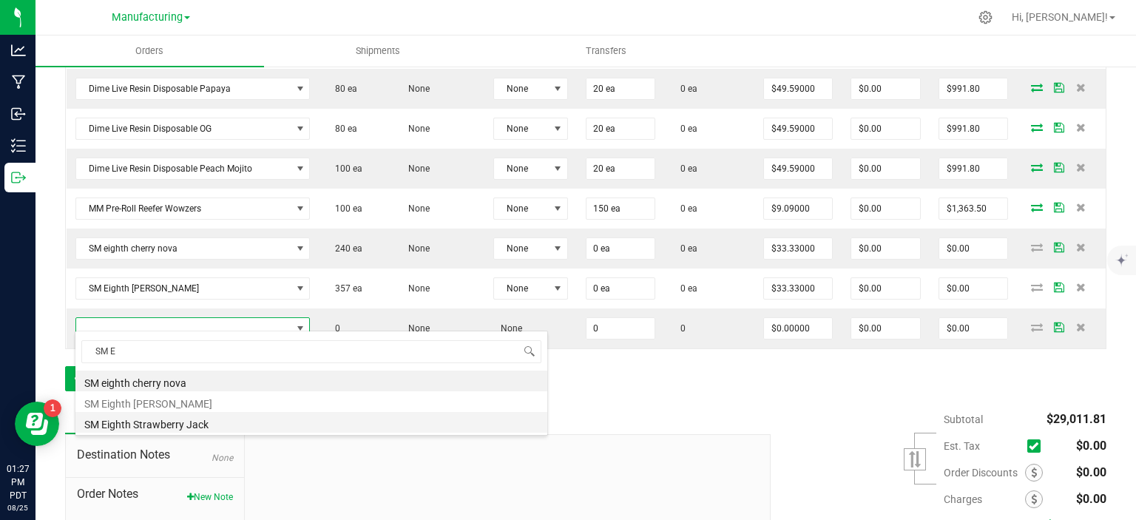
click at [170, 419] on li "SM Eighth Strawberry Jack" at bounding box center [311, 422] width 472 height 21
type input "0 ea"
type input "$33.88000"
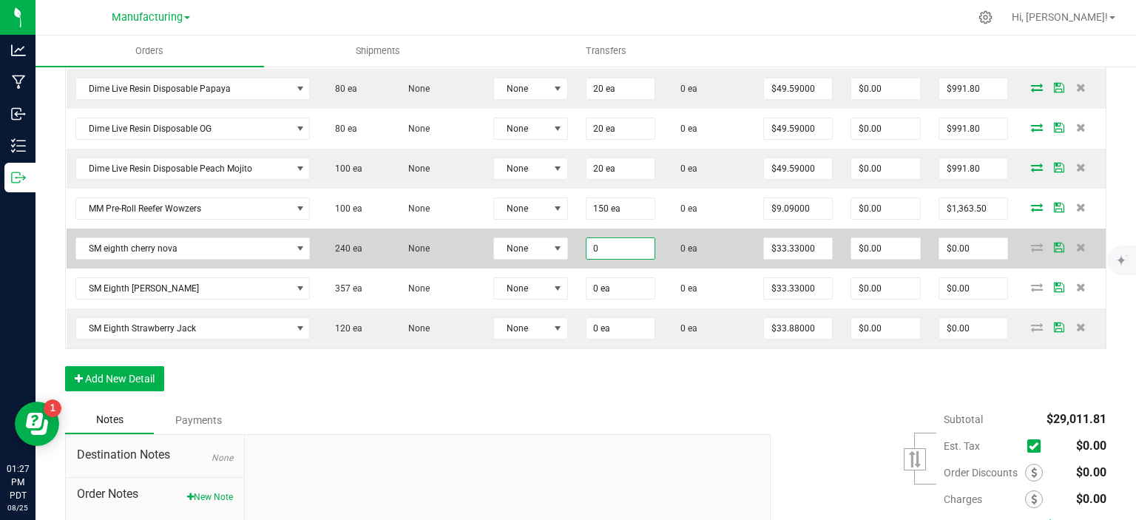
click at [630, 248] on input "0" at bounding box center [621, 248] width 69 height 21
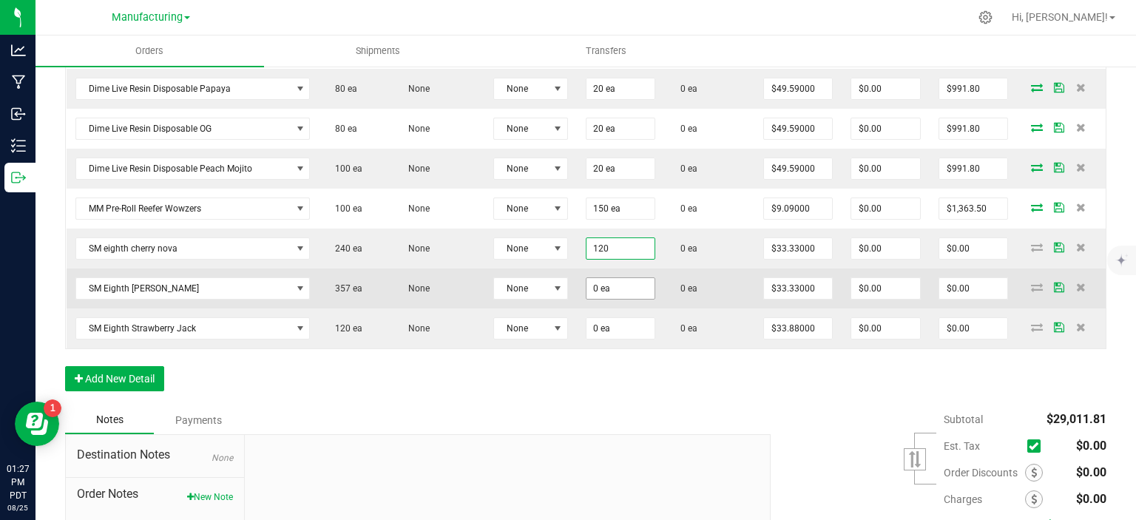
type input "120 ea"
type input "$3,999.60"
click at [609, 280] on input "0" at bounding box center [621, 288] width 69 height 21
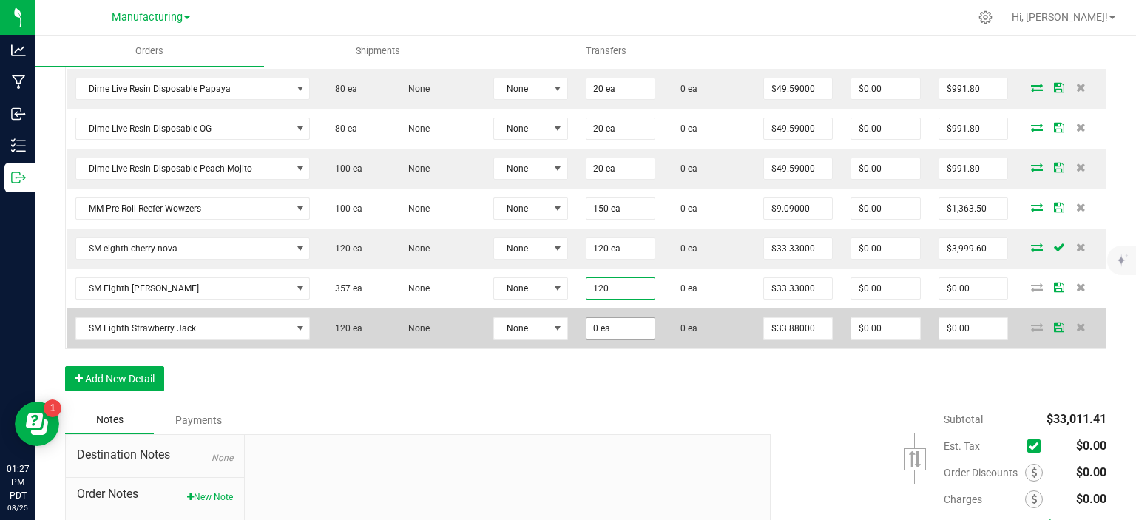
type input "120 ea"
type input "$3,999.60"
click at [615, 328] on input "0" at bounding box center [621, 328] width 69 height 21
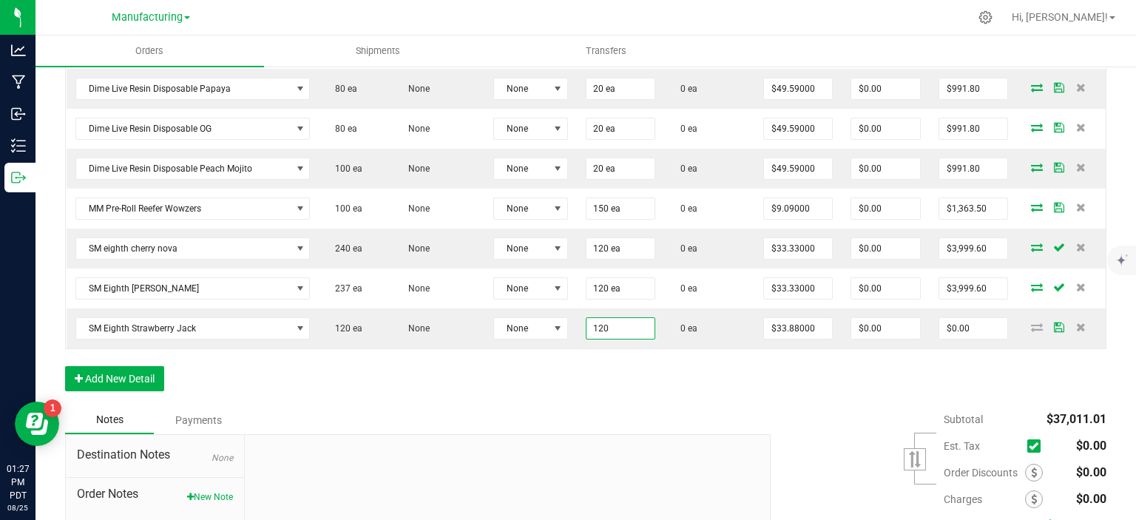
type input "120 ea"
type input "$4,065.60"
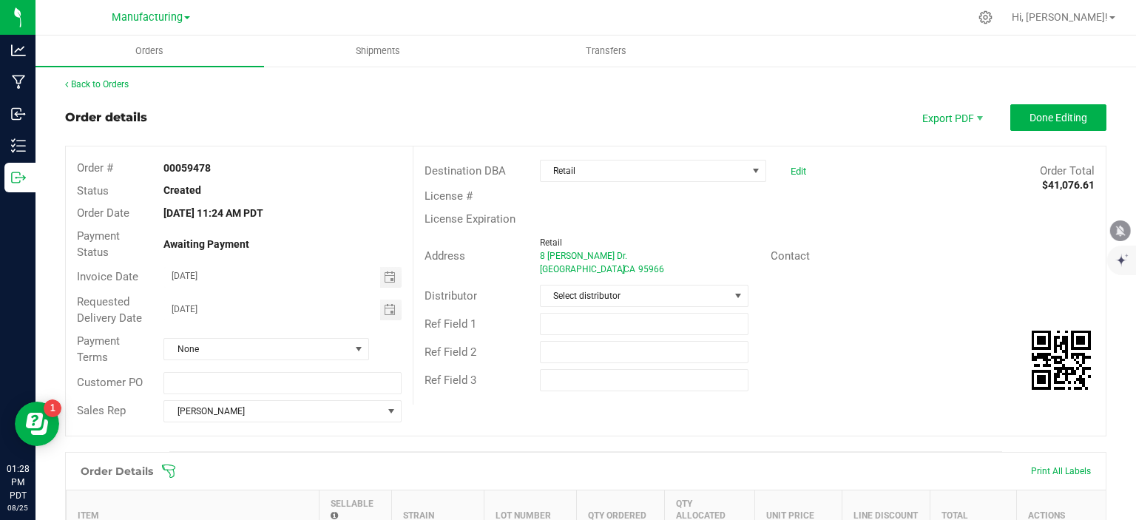
scroll to position [0, 0]
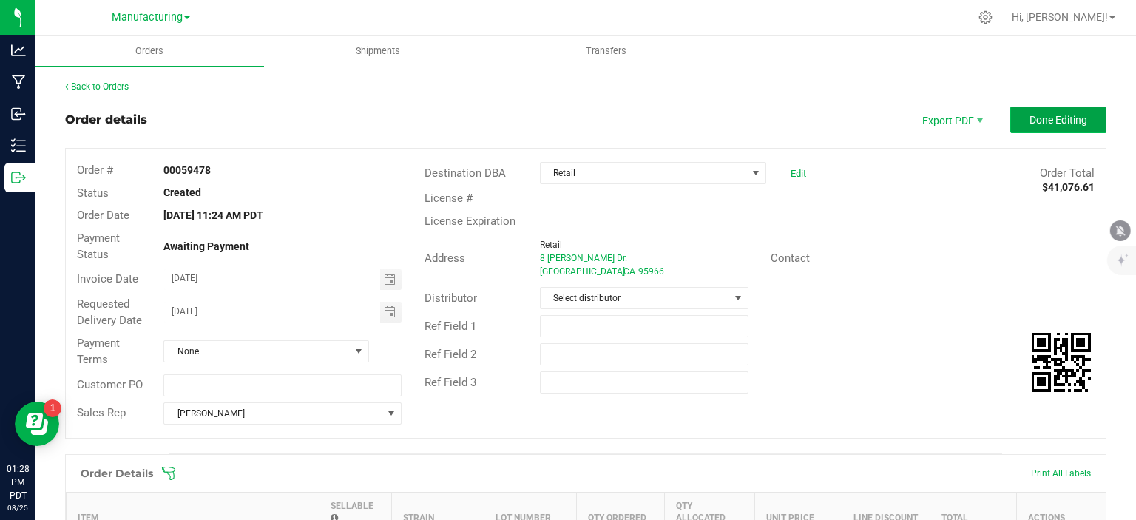
click at [1012, 129] on button "Done Editing" at bounding box center [1058, 120] width 96 height 27
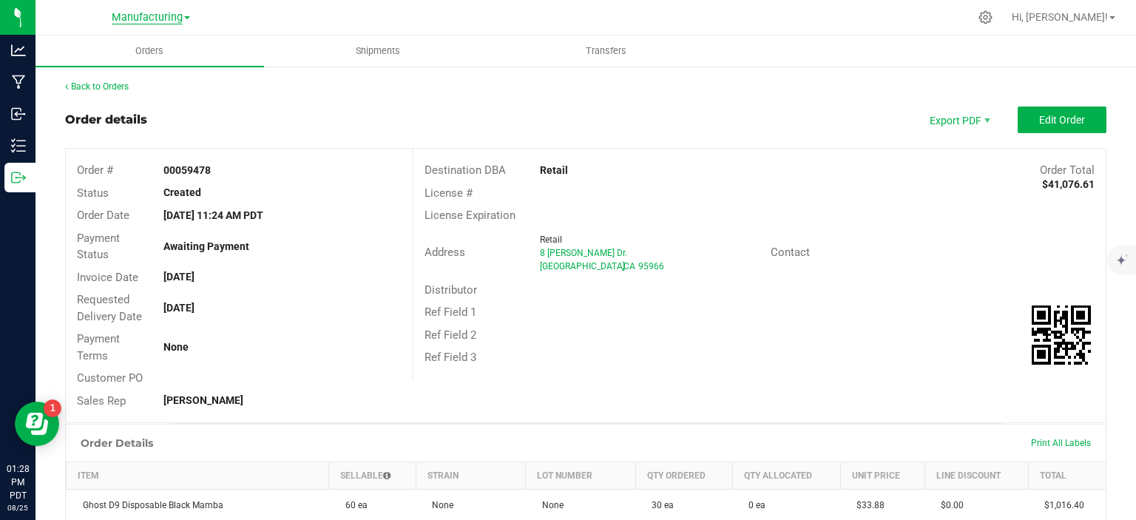
click at [175, 13] on span "Manufacturing" at bounding box center [147, 17] width 71 height 13
click at [160, 66] on link "Retail" at bounding box center [151, 72] width 216 height 20
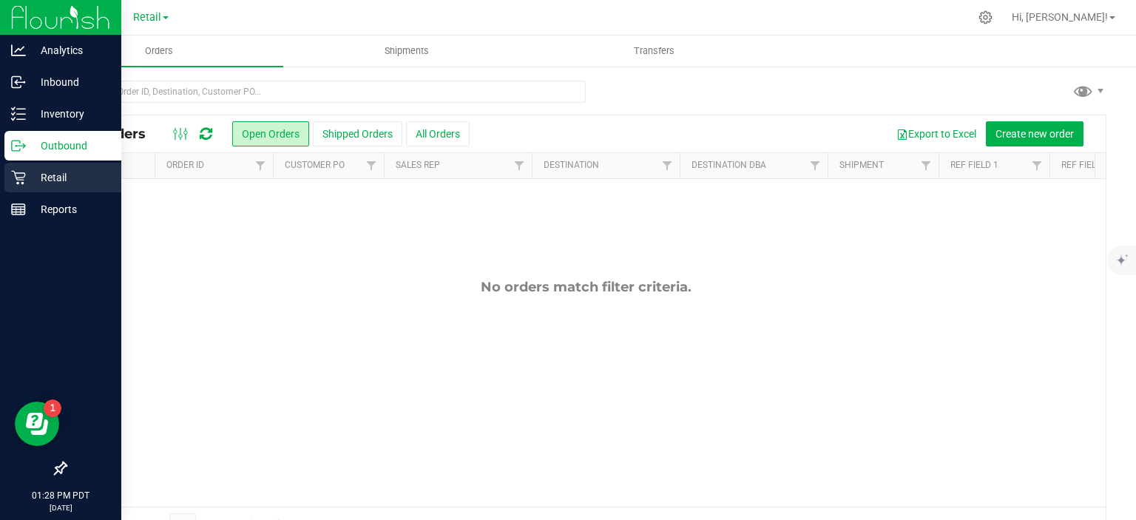
click at [45, 183] on p "Retail" at bounding box center [70, 178] width 89 height 18
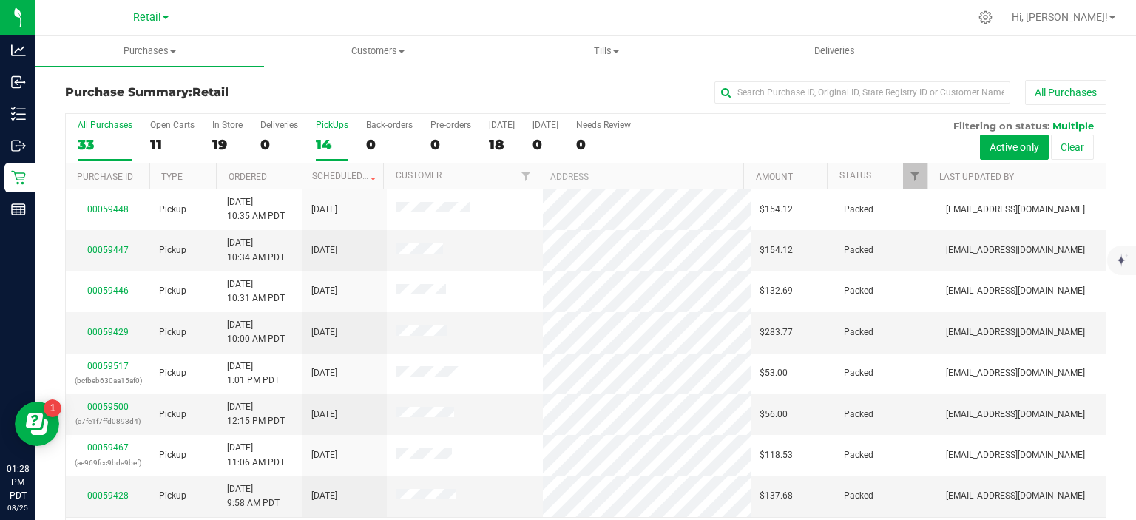
click at [331, 143] on div "14" at bounding box center [332, 144] width 33 height 17
click at [0, 0] on input "PickUps 14" at bounding box center [0, 0] width 0 height 0
click at [337, 179] on link "Scheduled" at bounding box center [345, 176] width 67 height 10
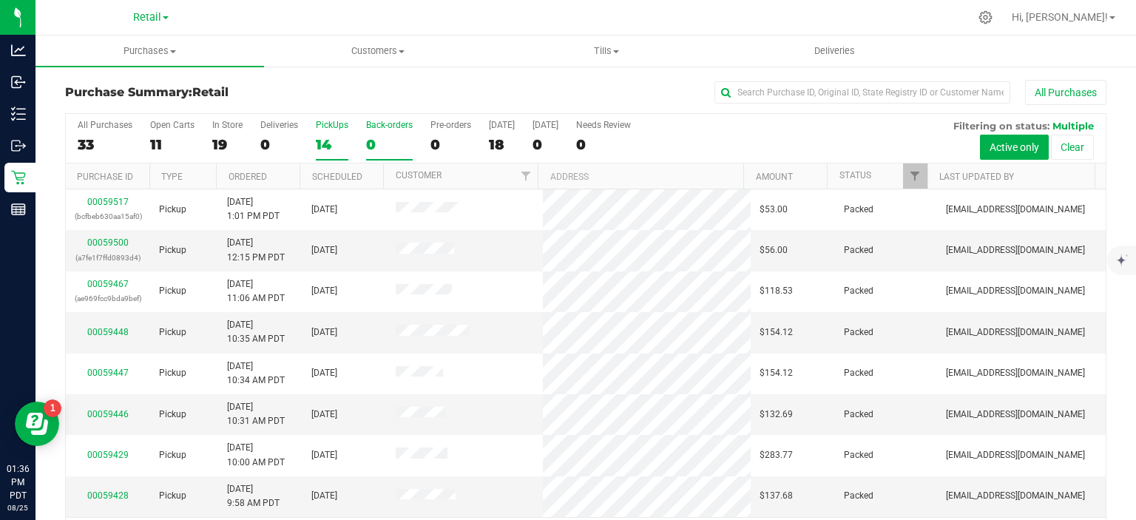
click at [371, 144] on div "0" at bounding box center [389, 144] width 47 height 17
click at [0, 0] on input "Back-orders 0" at bounding box center [0, 0] width 0 height 0
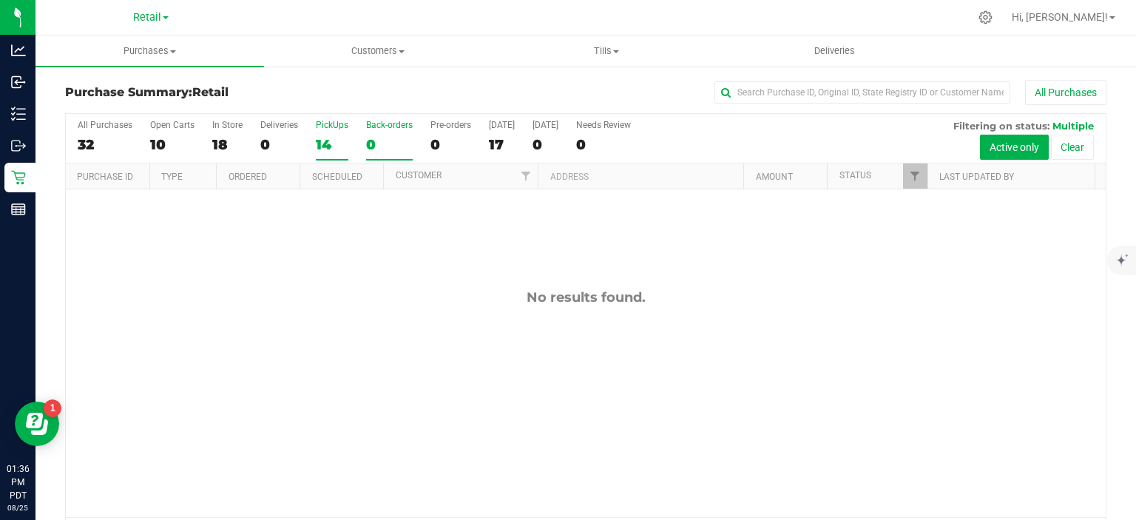
click at [329, 149] on div "14" at bounding box center [332, 144] width 33 height 17
click at [0, 0] on input "PickUps 14" at bounding box center [0, 0] width 0 height 0
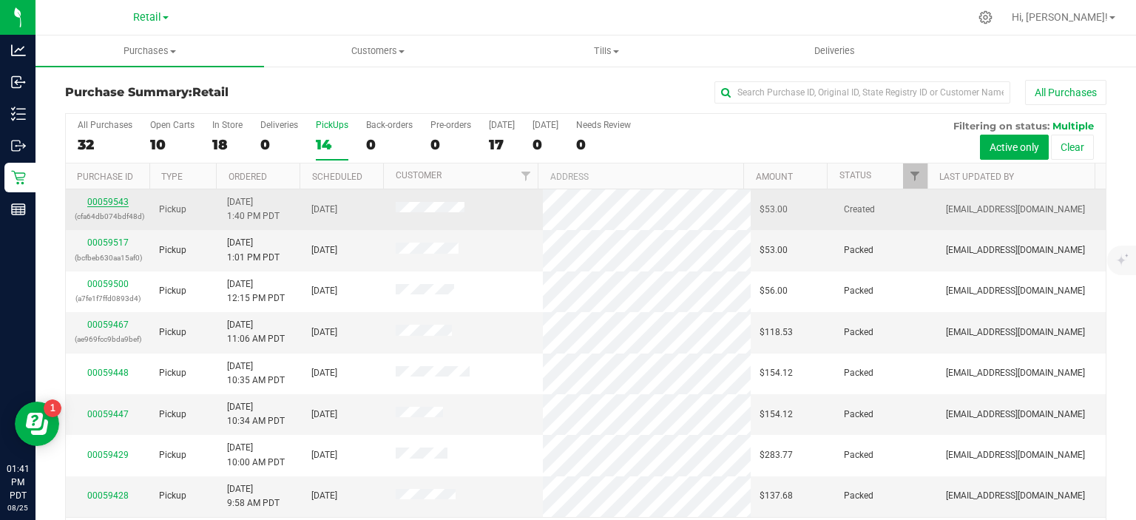
click at [109, 201] on link "00059543" at bounding box center [107, 202] width 41 height 10
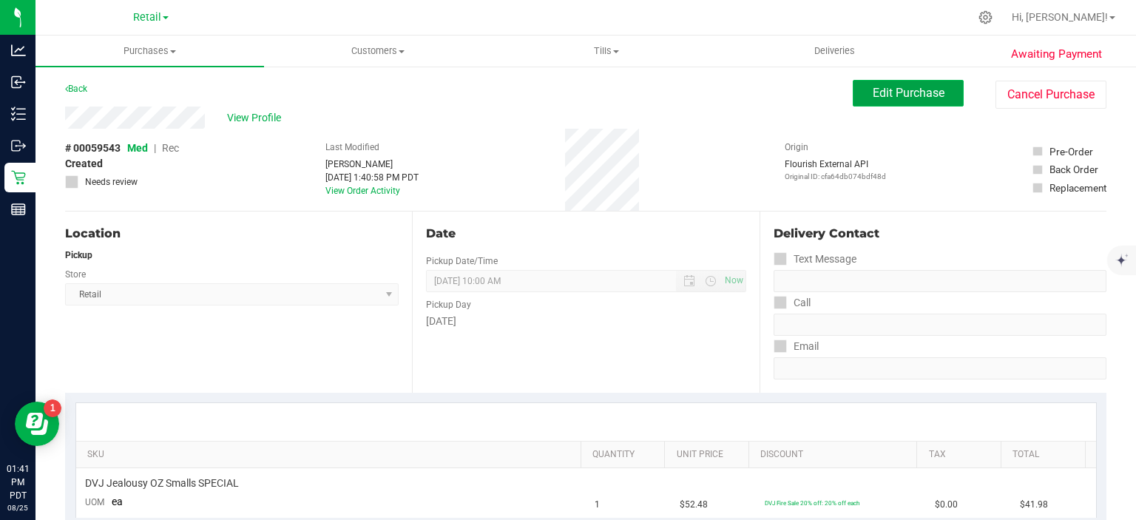
click at [885, 90] on span "Edit Purchase" at bounding box center [909, 93] width 72 height 14
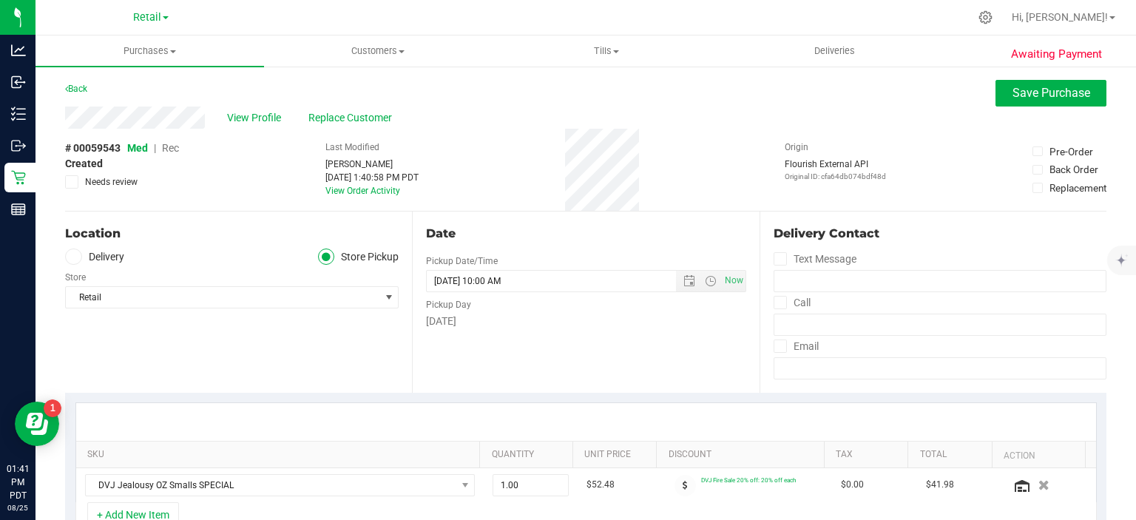
click at [172, 150] on span "Rec" at bounding box center [170, 148] width 17 height 12
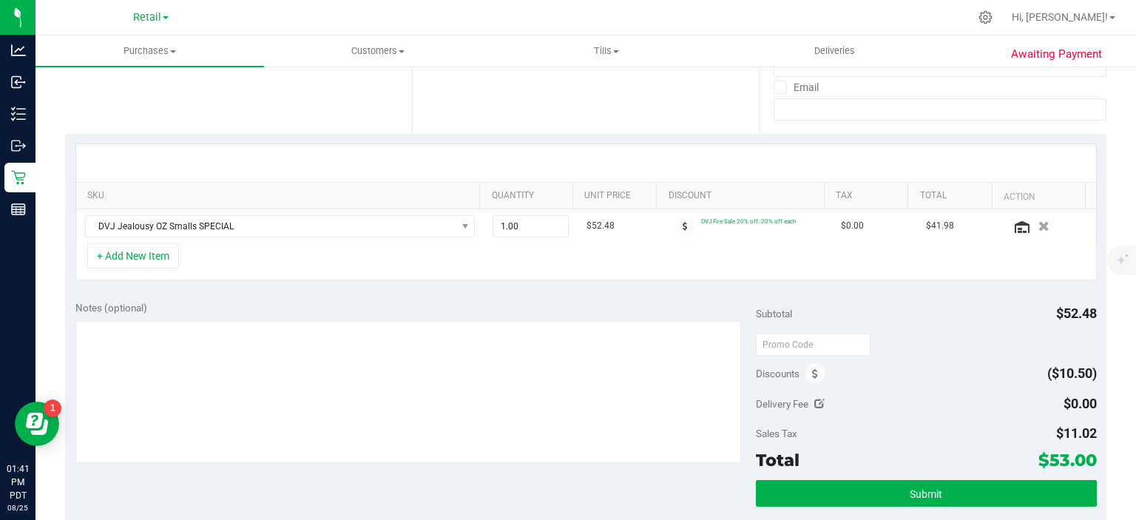
scroll to position [349, 0]
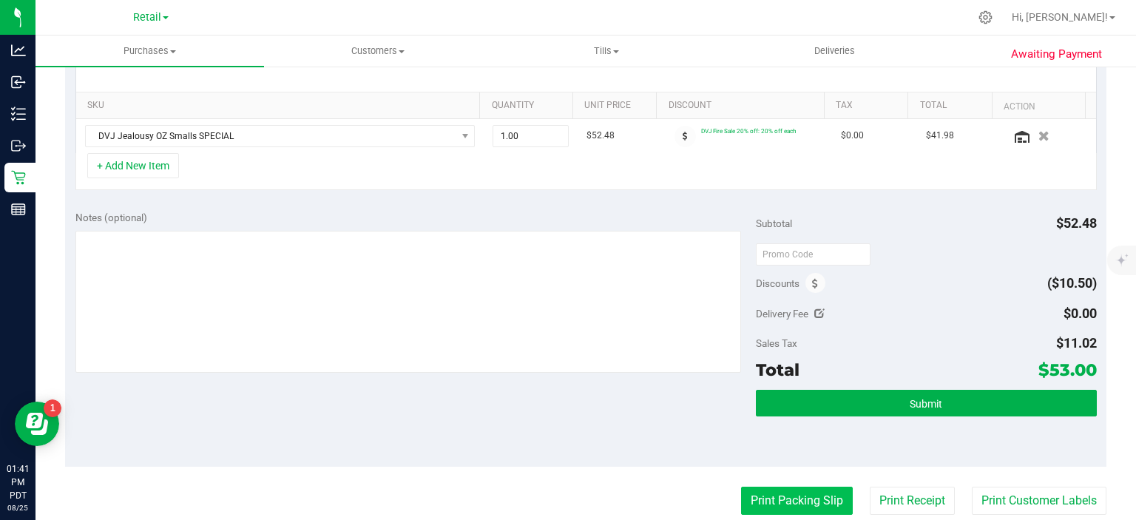
click at [781, 489] on button "Print Packing Slip" at bounding box center [797, 501] width 112 height 28
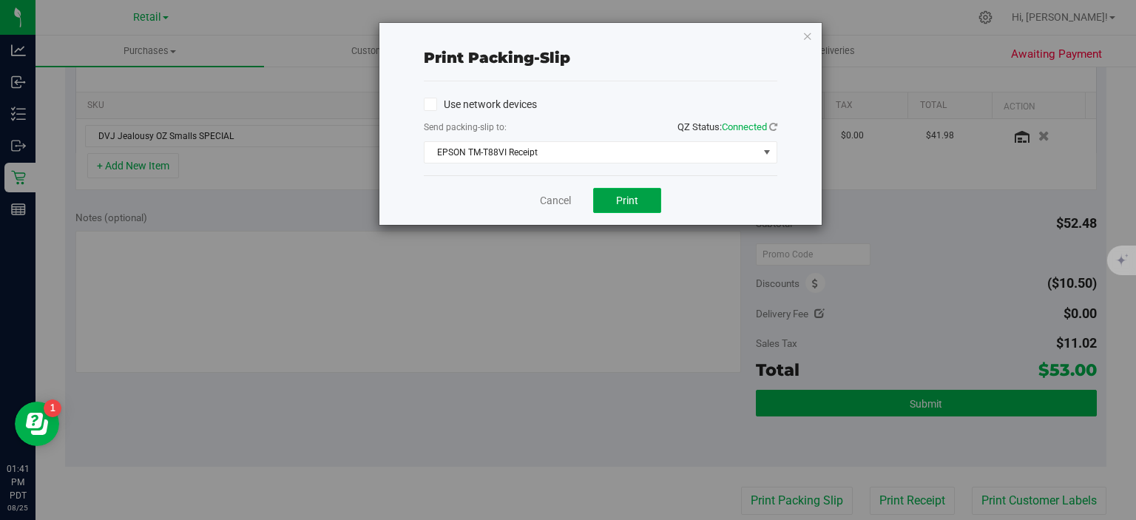
click at [644, 205] on button "Print" at bounding box center [627, 200] width 68 height 25
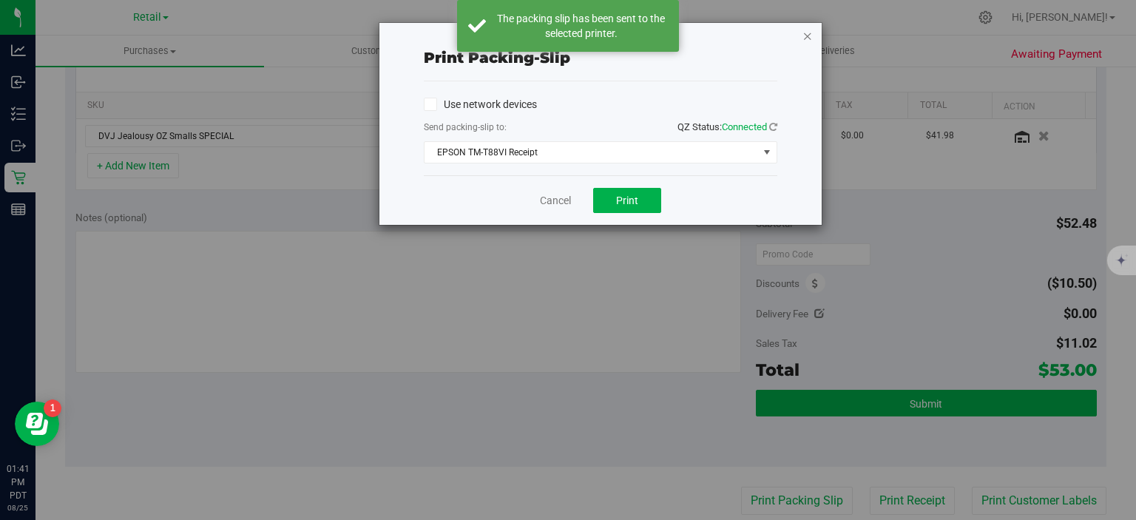
click at [808, 34] on icon "button" at bounding box center [808, 36] width 10 height 18
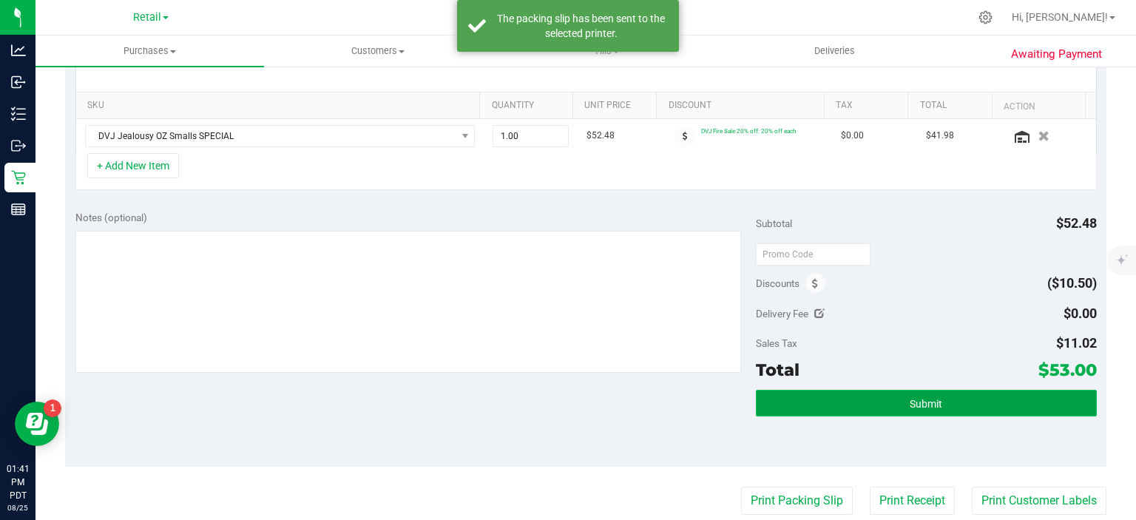
click at [914, 407] on span "Submit" at bounding box center [926, 404] width 33 height 12
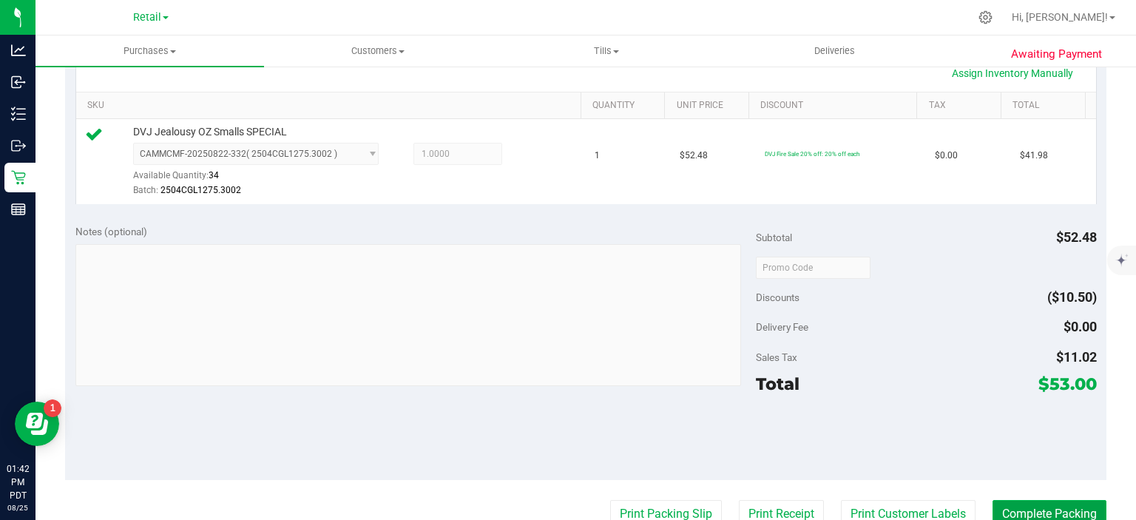
click at [1036, 504] on button "Complete Packing" at bounding box center [1050, 514] width 114 height 28
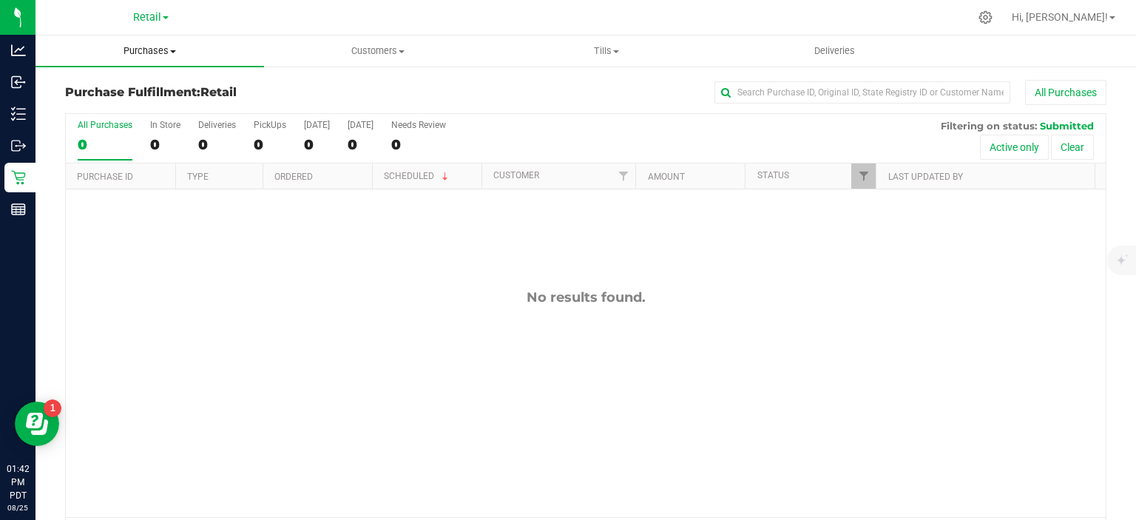
click at [183, 52] on span "Purchases" at bounding box center [150, 50] width 229 height 13
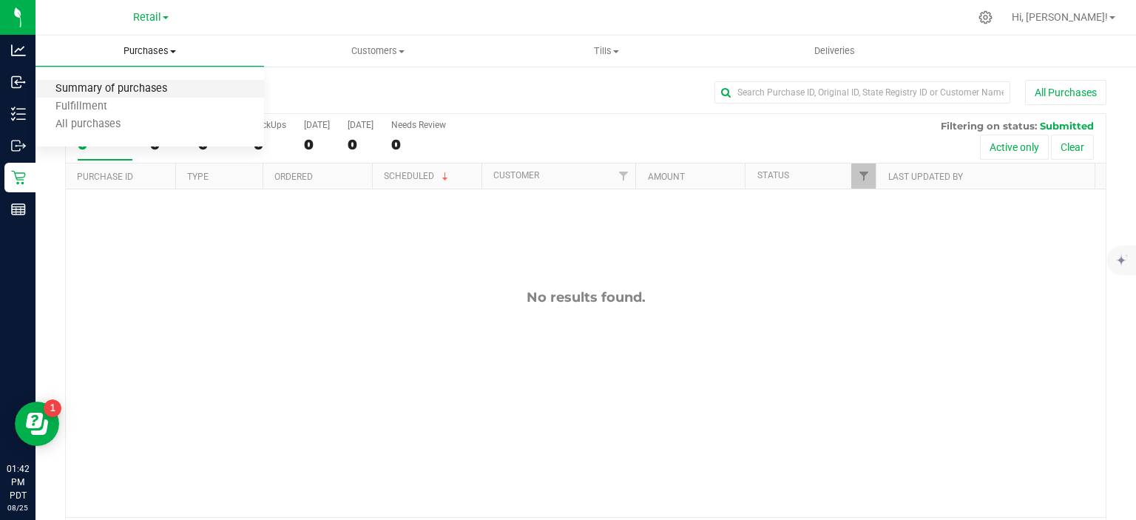
click at [148, 84] on span "Summary of purchases" at bounding box center [112, 89] width 152 height 13
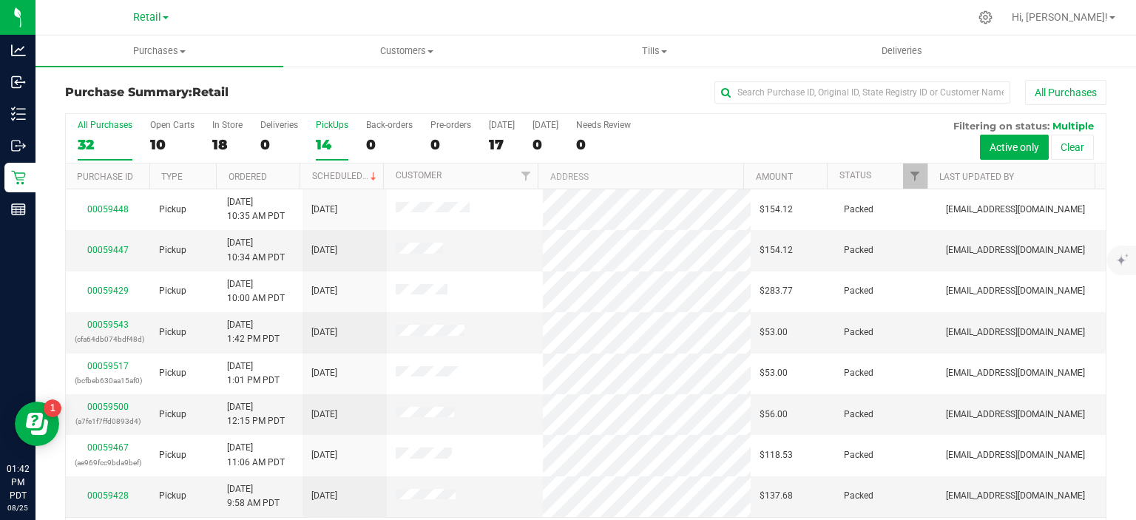
click at [323, 141] on div "14" at bounding box center [332, 144] width 33 height 17
click at [0, 0] on input "PickUps 14" at bounding box center [0, 0] width 0 height 0
click at [346, 171] on link "Scheduled" at bounding box center [345, 176] width 67 height 10
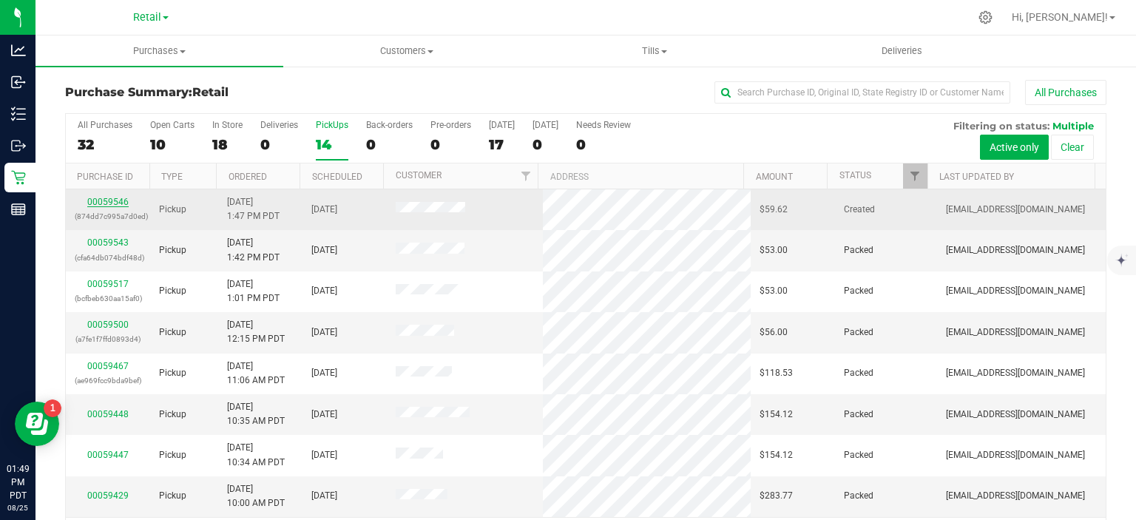
click at [112, 198] on link "00059546" at bounding box center [107, 202] width 41 height 10
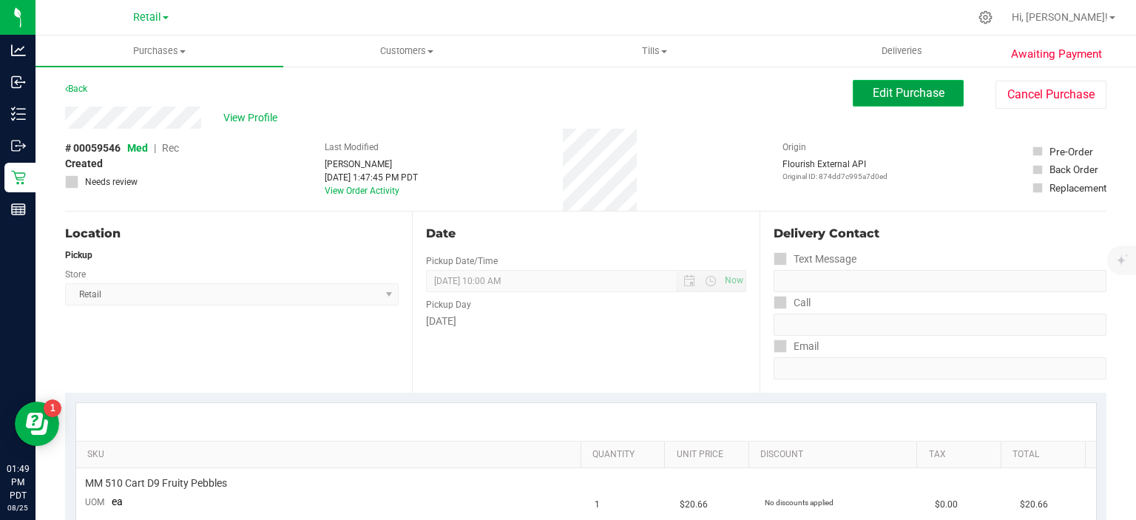
click at [890, 90] on span "Edit Purchase" at bounding box center [909, 93] width 72 height 14
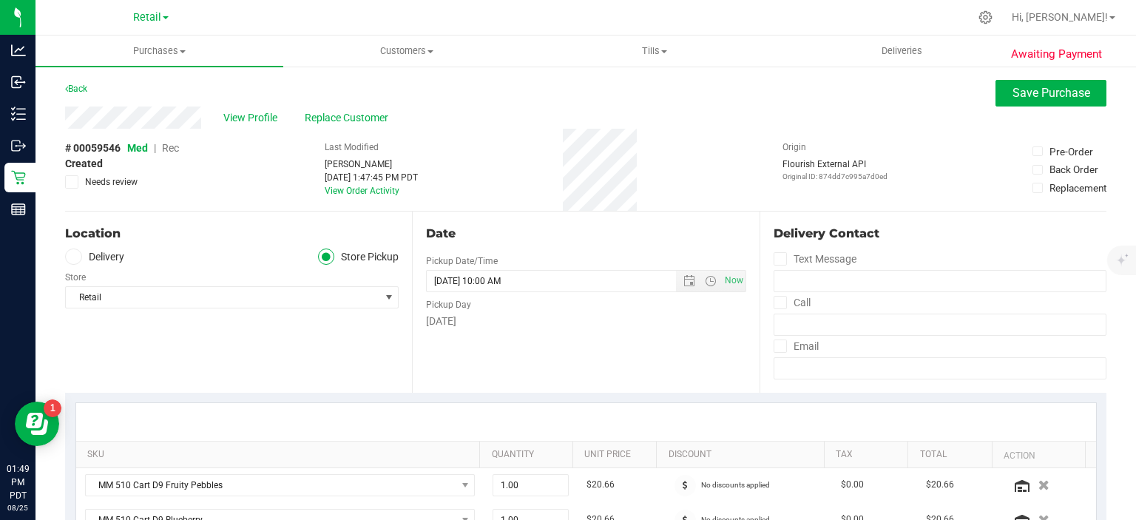
click at [176, 145] on span "Rec" at bounding box center [170, 148] width 17 height 12
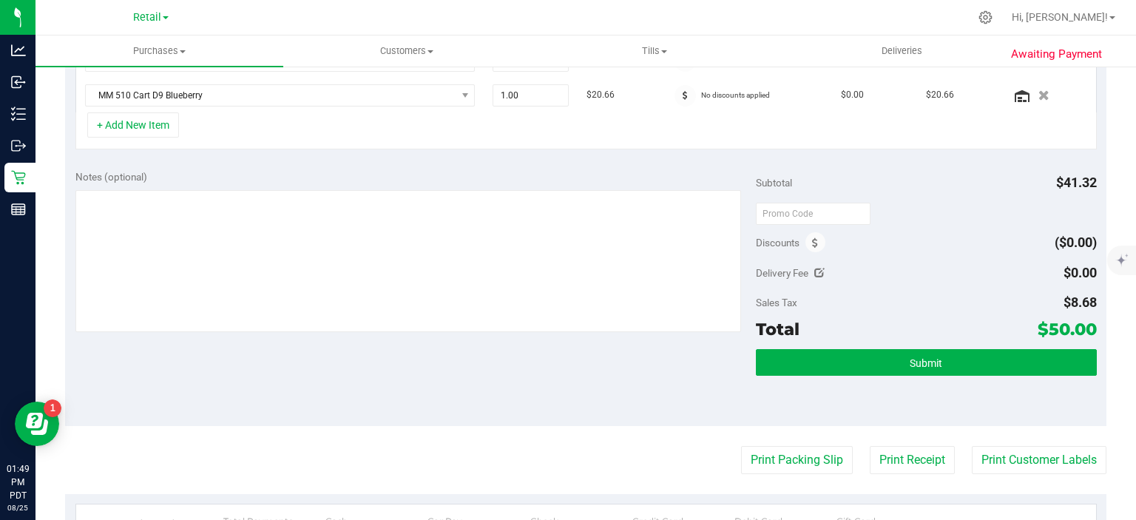
scroll to position [487, 0]
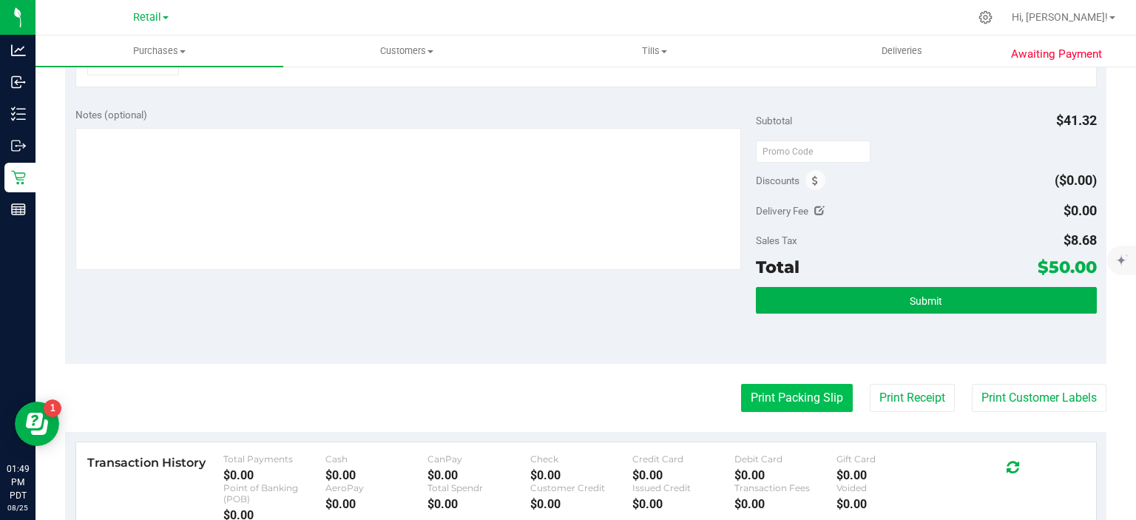
click at [800, 385] on button "Print Packing Slip" at bounding box center [797, 398] width 112 height 28
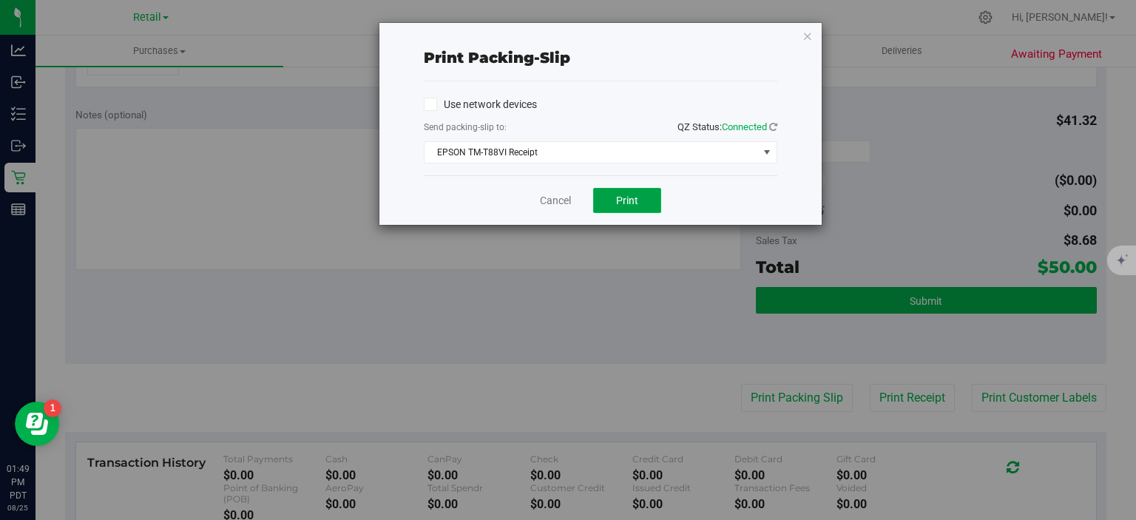
click at [639, 198] on button "Print" at bounding box center [627, 200] width 68 height 25
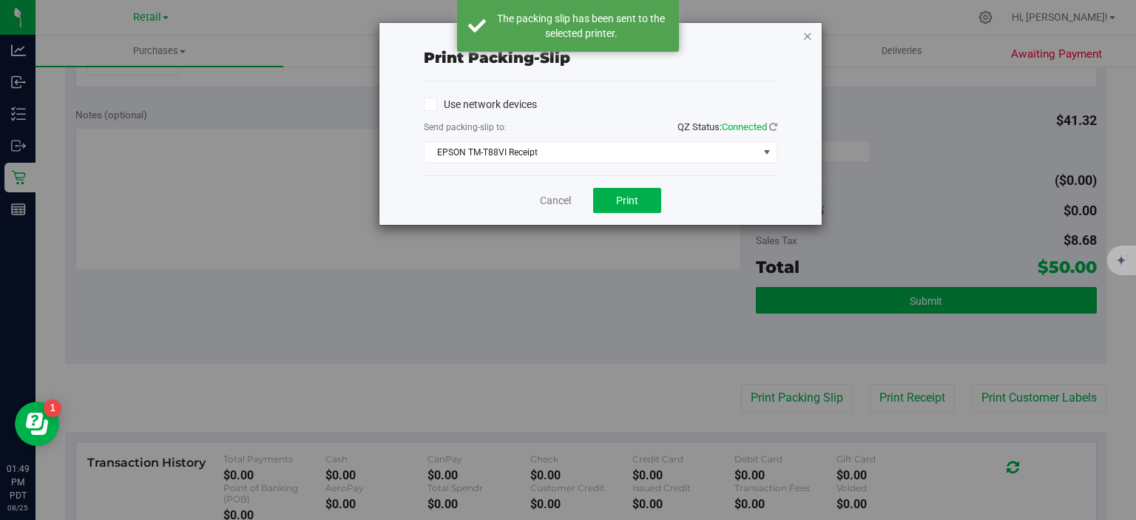
click at [812, 33] on icon "button" at bounding box center [808, 36] width 10 height 18
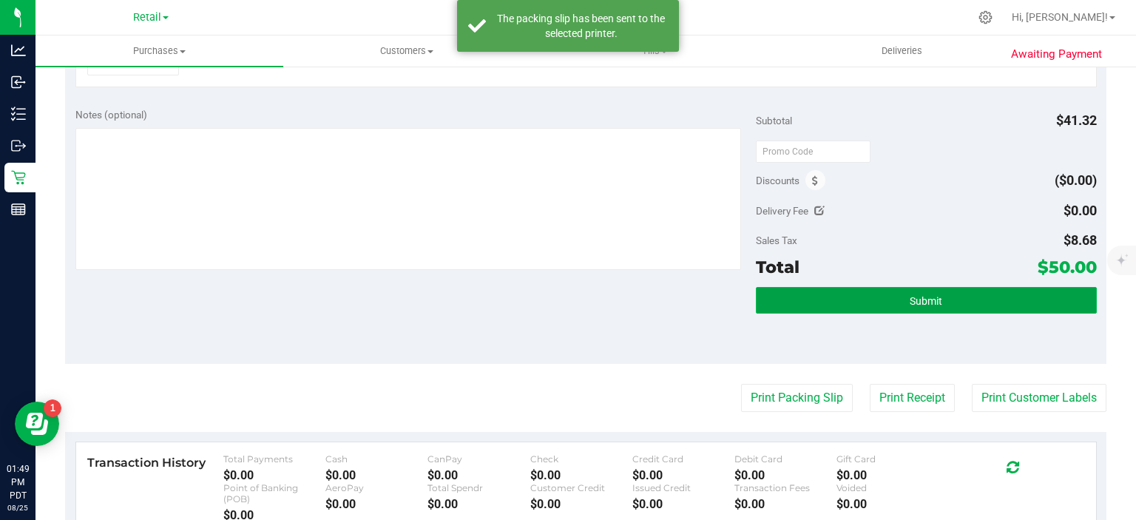
click at [923, 288] on button "Submit" at bounding box center [926, 300] width 340 height 27
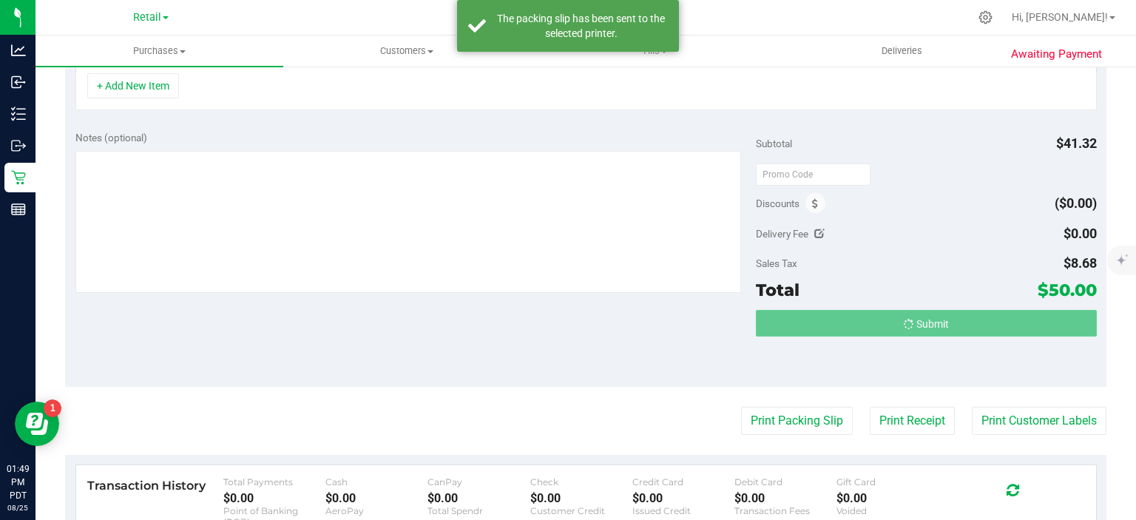
scroll to position [441, 0]
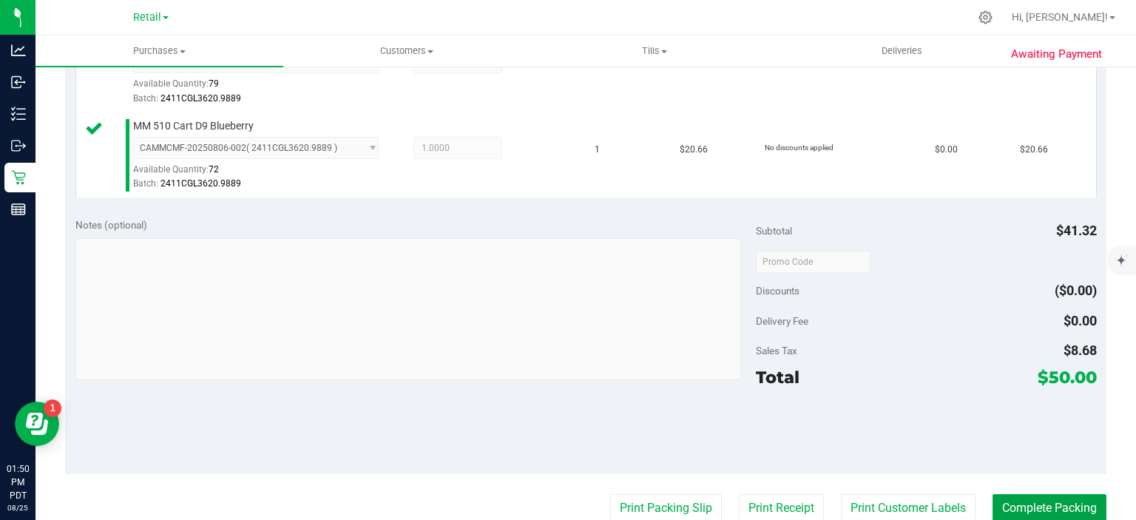
click at [1010, 494] on button "Complete Packing" at bounding box center [1050, 508] width 114 height 28
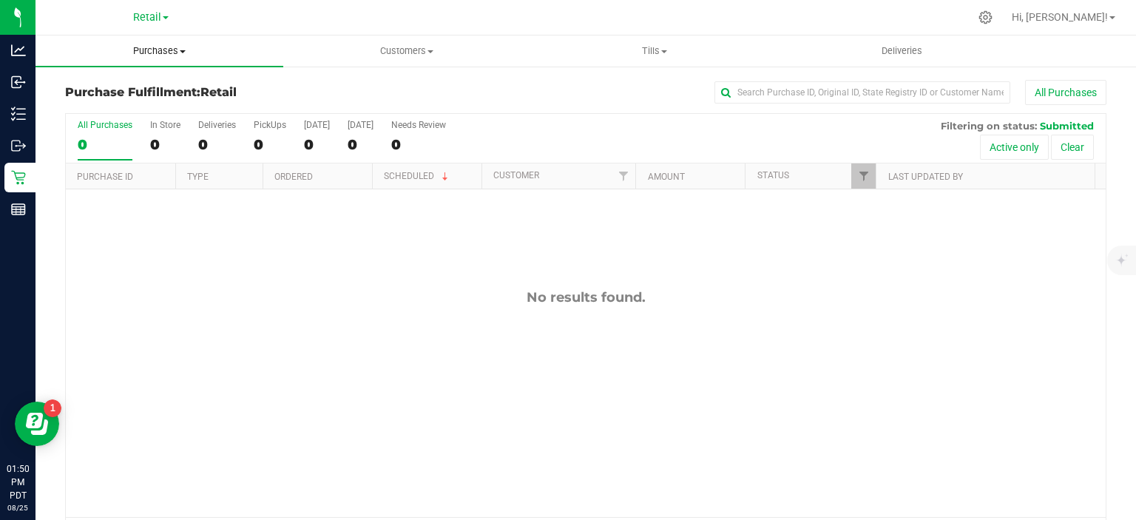
click at [151, 59] on uib-tab-heading "Purchases Summary of purchases Fulfillment All purchases" at bounding box center [160, 51] width 248 height 31
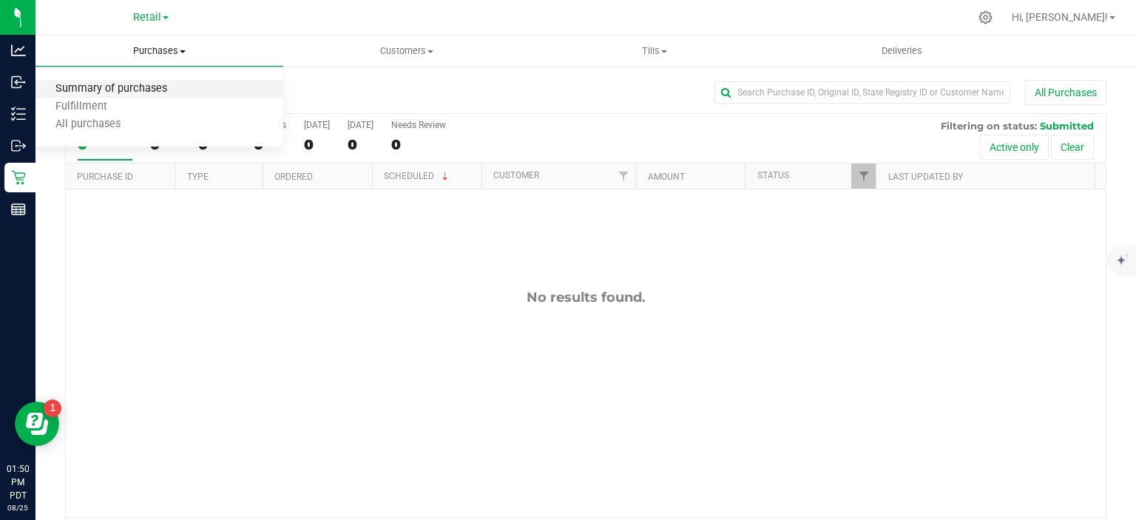
click at [151, 89] on span "Summary of purchases" at bounding box center [112, 89] width 152 height 13
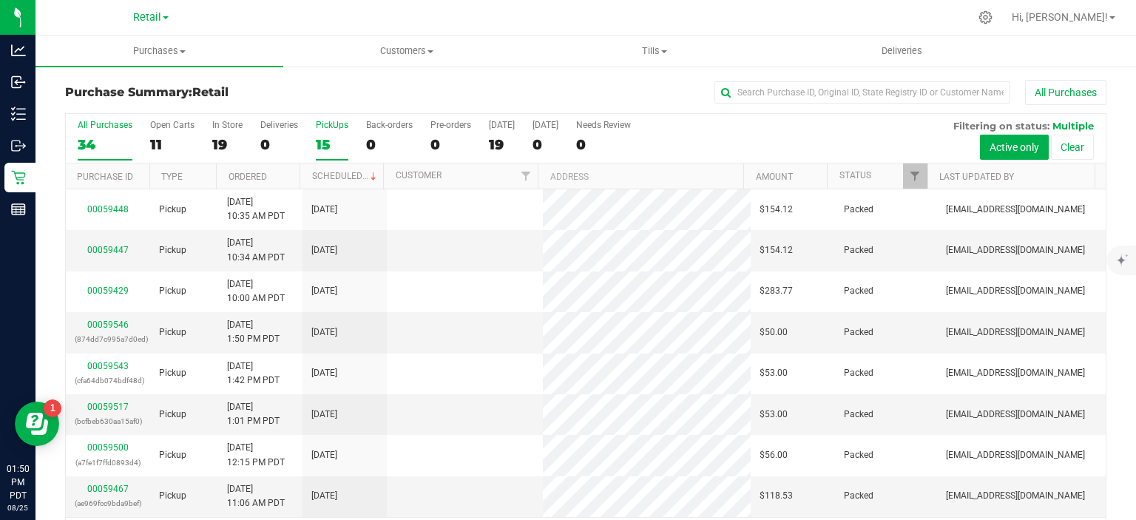
click at [328, 136] on div "15" at bounding box center [332, 144] width 33 height 17
click at [0, 0] on input "PickUps 15" at bounding box center [0, 0] width 0 height 0
click at [343, 174] on link "Scheduled" at bounding box center [345, 176] width 67 height 10
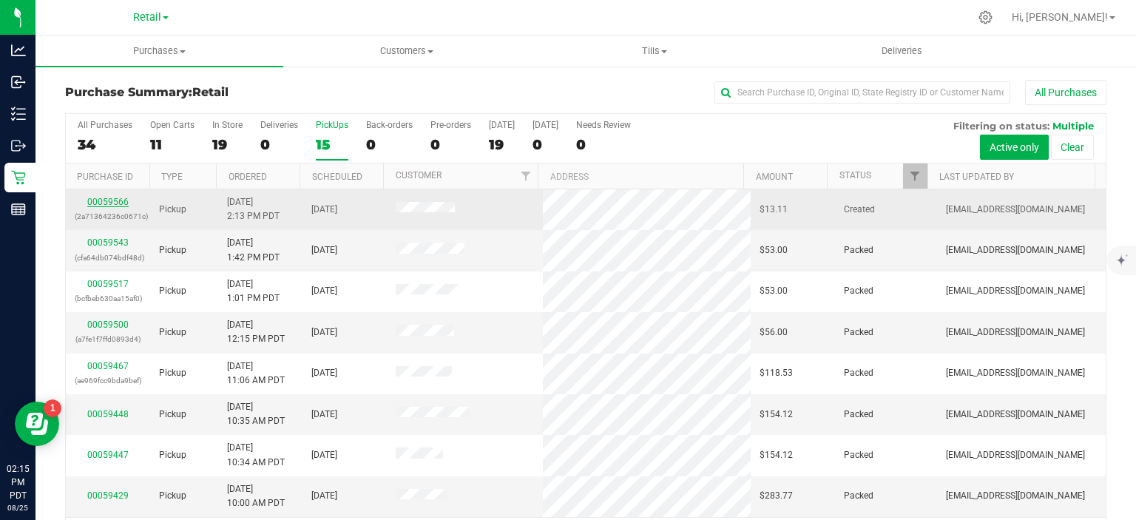
click at [107, 200] on link "00059566" at bounding box center [107, 202] width 41 height 10
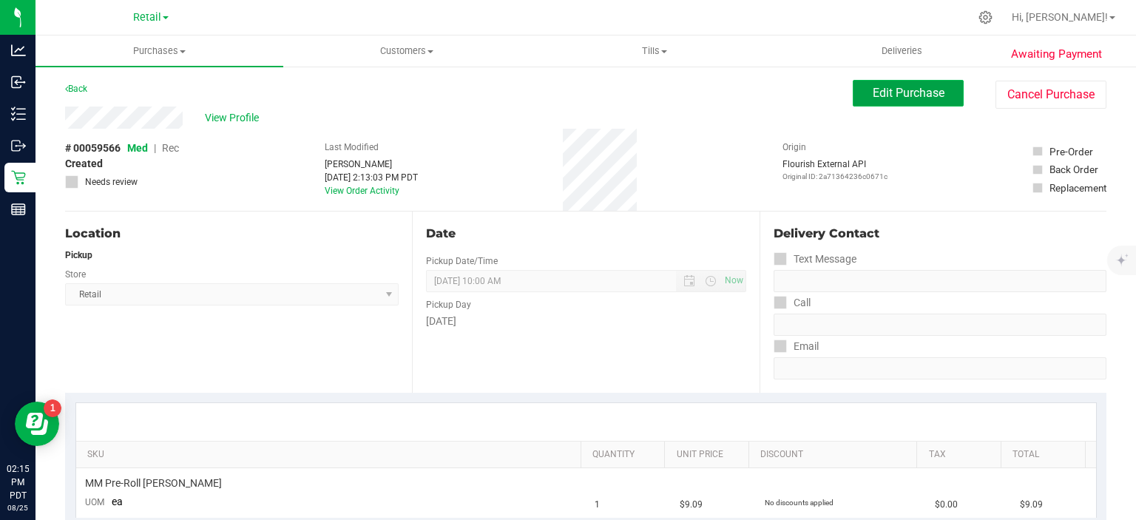
click at [902, 98] on span "Edit Purchase" at bounding box center [909, 93] width 72 height 14
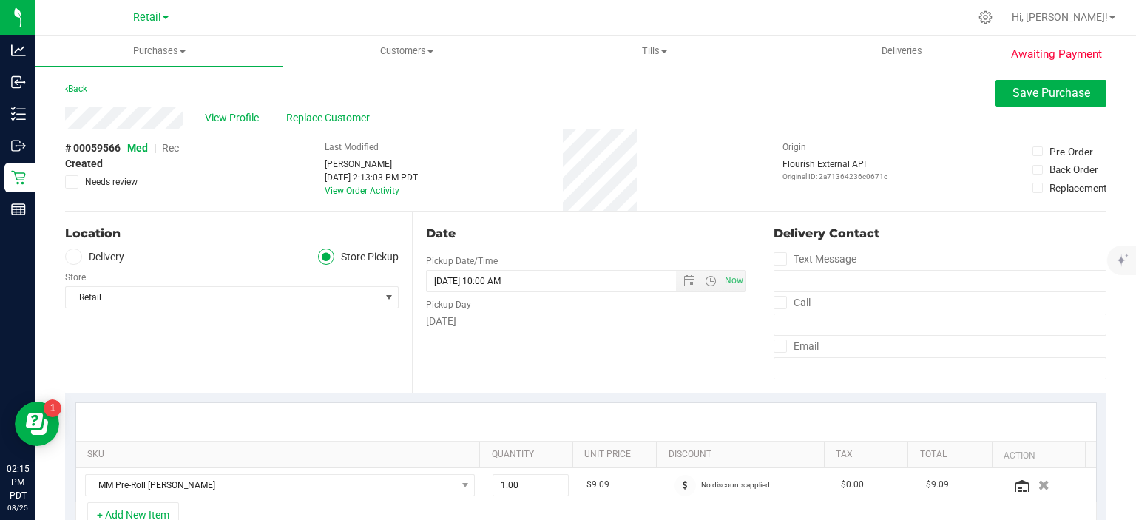
click at [175, 145] on span "Rec" at bounding box center [170, 148] width 17 height 12
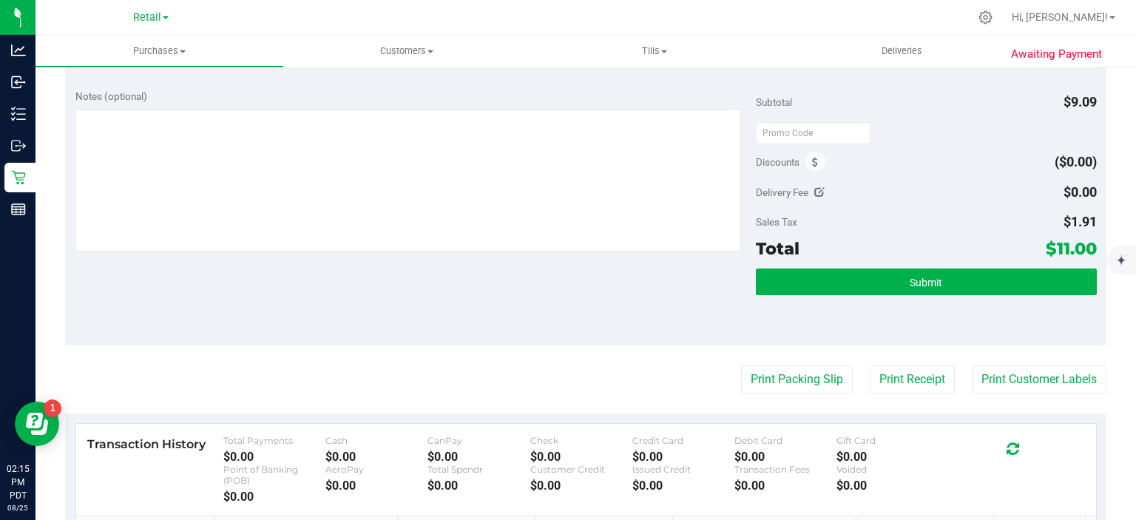
scroll to position [485, 0]
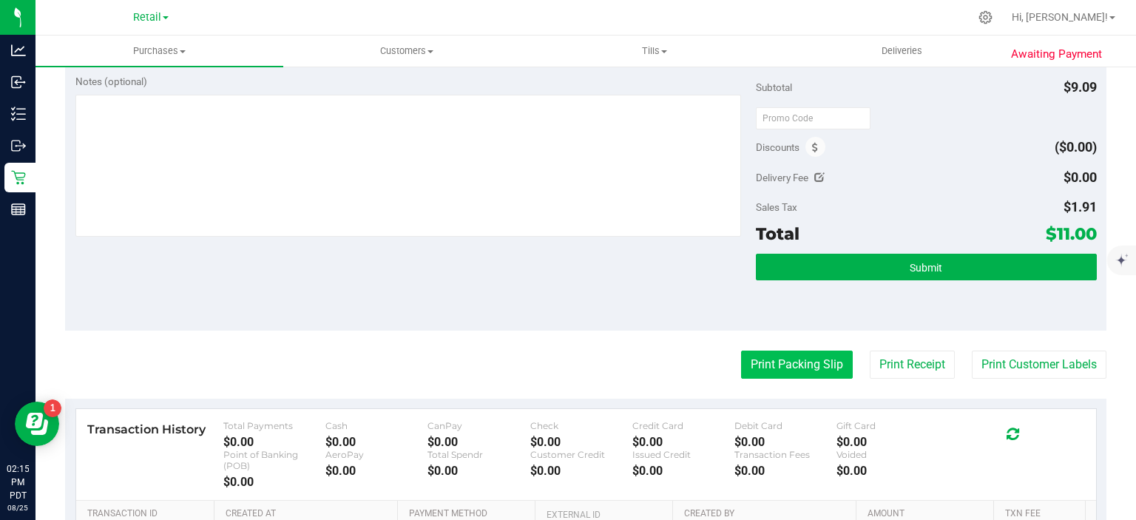
click at [782, 367] on button "Print Packing Slip" at bounding box center [797, 365] width 112 height 28
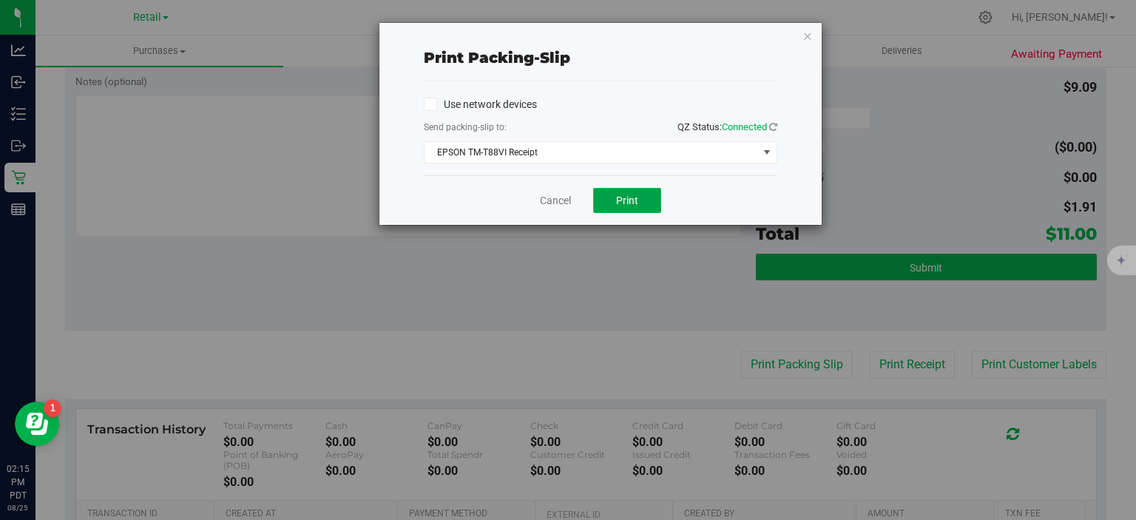
click at [628, 198] on span "Print" at bounding box center [627, 201] width 22 height 12
click at [808, 30] on icon "button" at bounding box center [808, 36] width 10 height 18
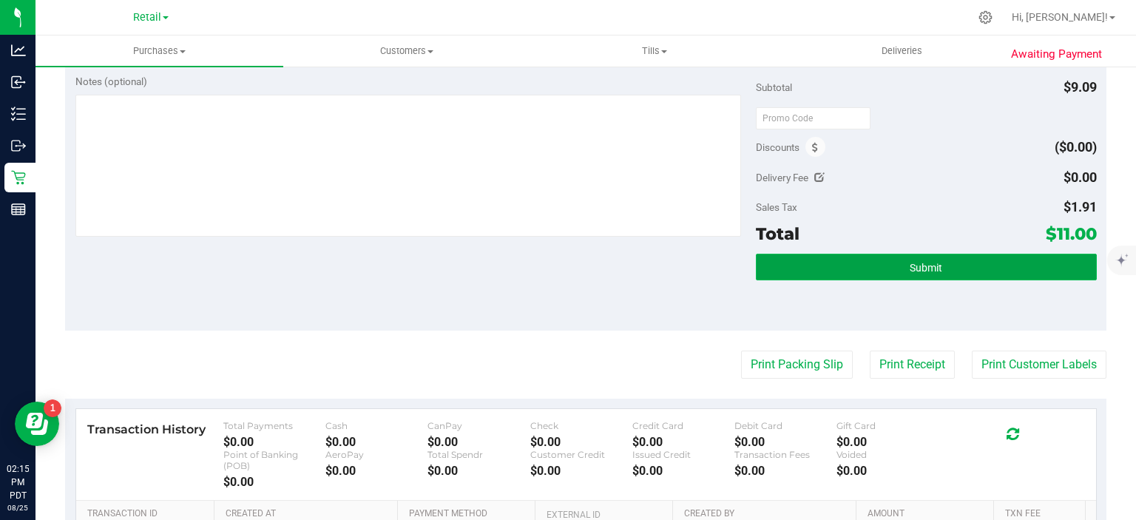
click at [887, 254] on button "Submit" at bounding box center [926, 267] width 340 height 27
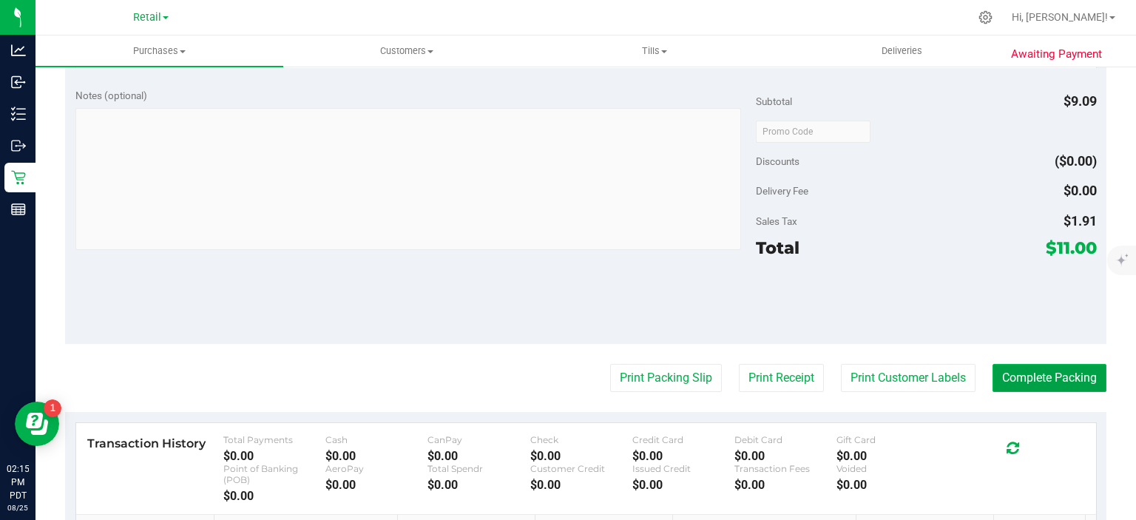
click at [1044, 371] on button "Complete Packing" at bounding box center [1050, 378] width 114 height 28
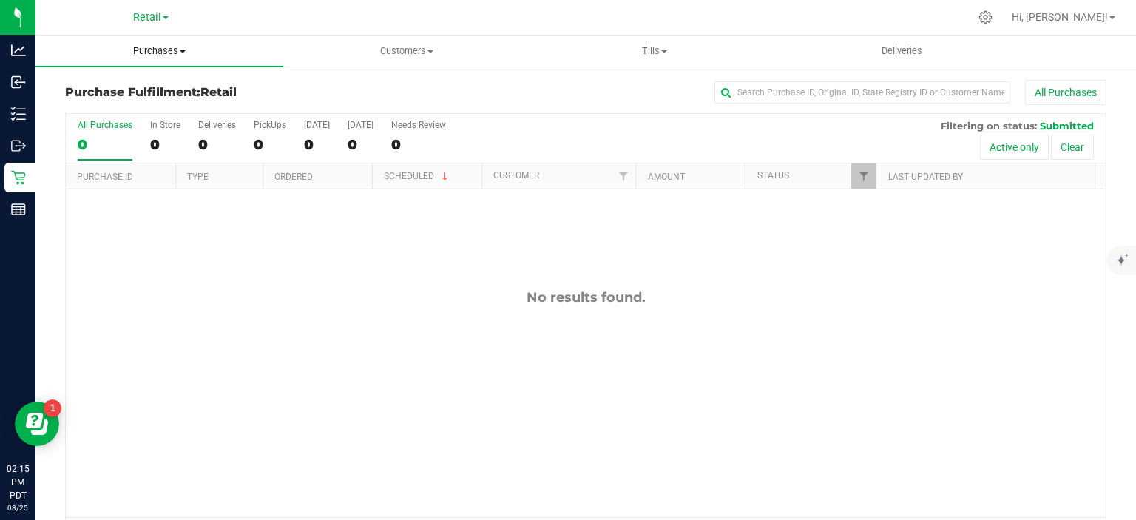
click at [183, 51] on span at bounding box center [183, 51] width 6 height 3
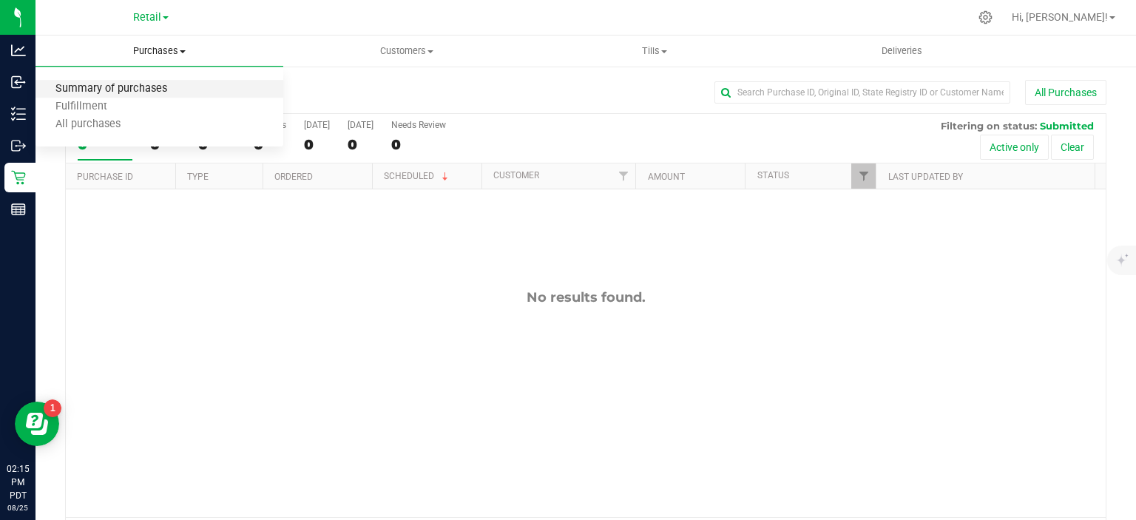
click at [154, 91] on span "Summary of purchases" at bounding box center [112, 89] width 152 height 13
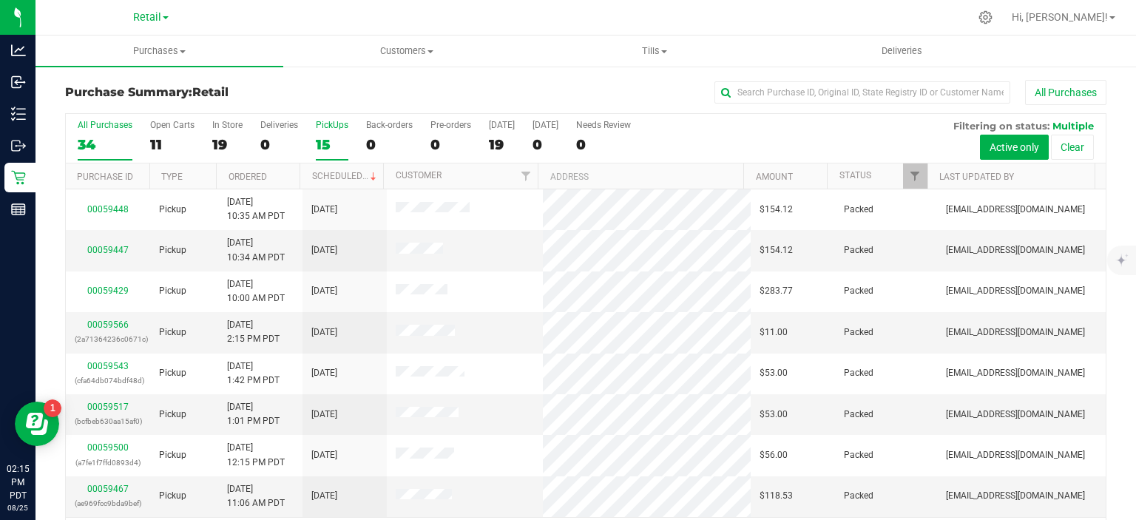
click at [320, 139] on div "15" at bounding box center [332, 144] width 33 height 17
click at [0, 0] on input "PickUps 15" at bounding box center [0, 0] width 0 height 0
click at [368, 175] on span at bounding box center [374, 177] width 12 height 12
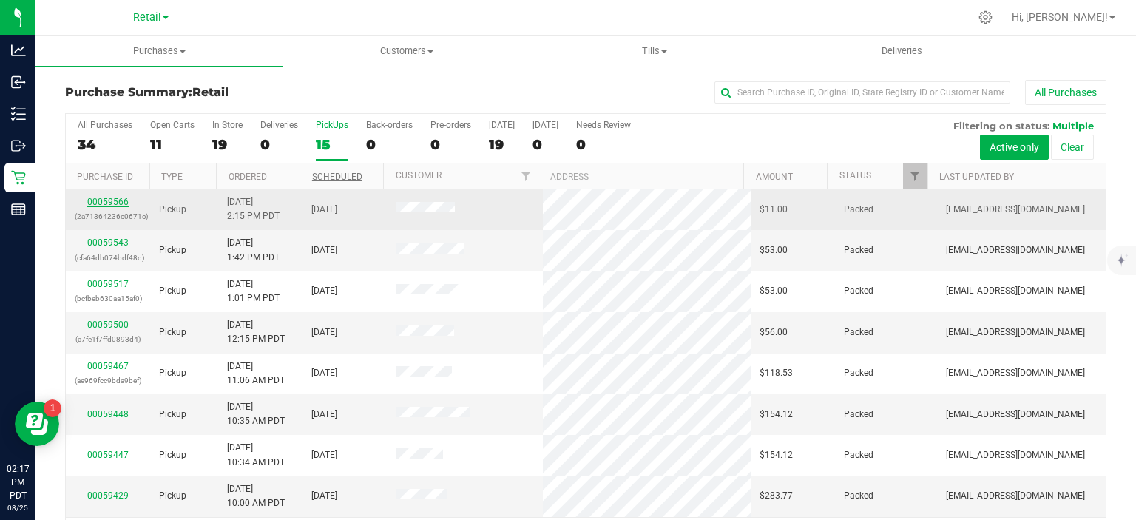
click at [109, 201] on link "00059566" at bounding box center [107, 202] width 41 height 10
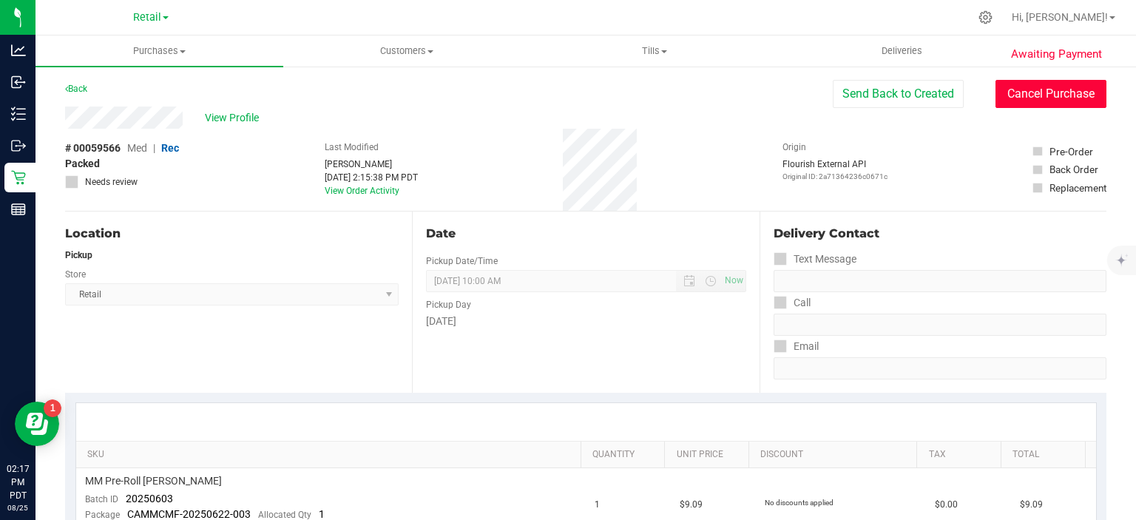
click at [1045, 104] on button "Cancel Purchase" at bounding box center [1051, 94] width 111 height 28
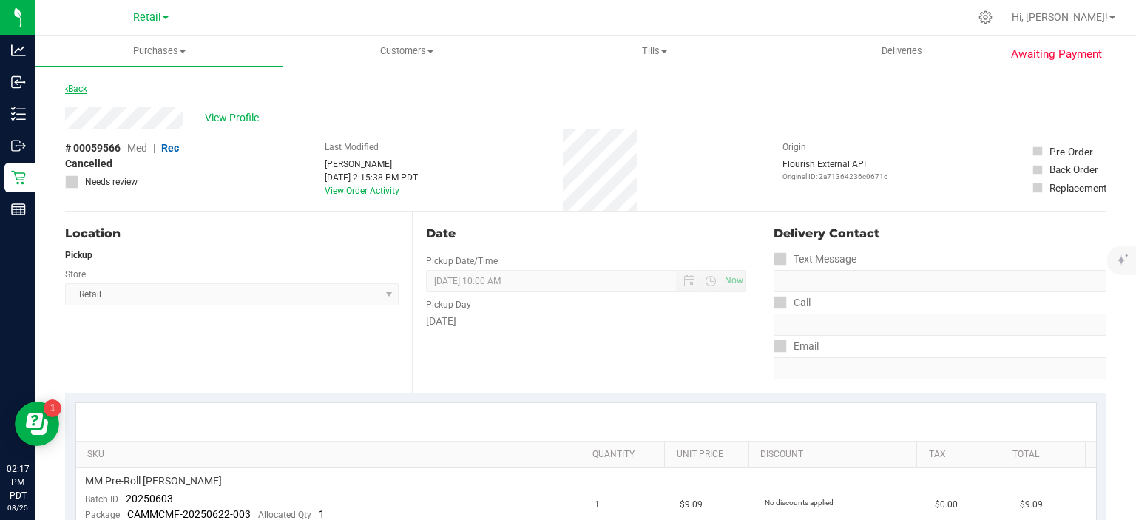
click at [79, 87] on link "Back" at bounding box center [76, 89] width 22 height 10
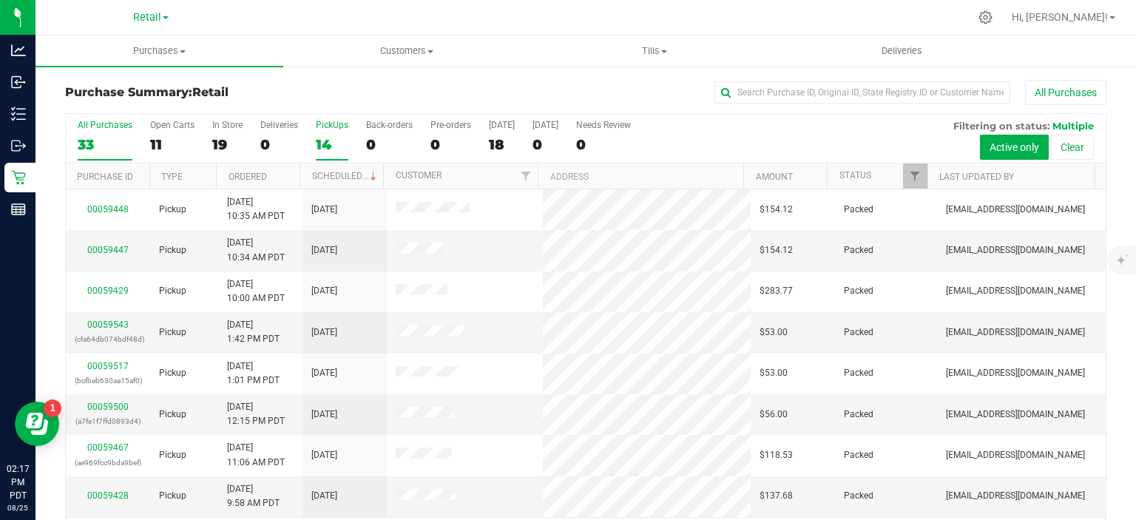
click at [320, 144] on div "14" at bounding box center [332, 144] width 33 height 17
click at [0, 0] on input "PickUps 14" at bounding box center [0, 0] width 0 height 0
click at [344, 175] on link "Scheduled" at bounding box center [345, 176] width 67 height 10
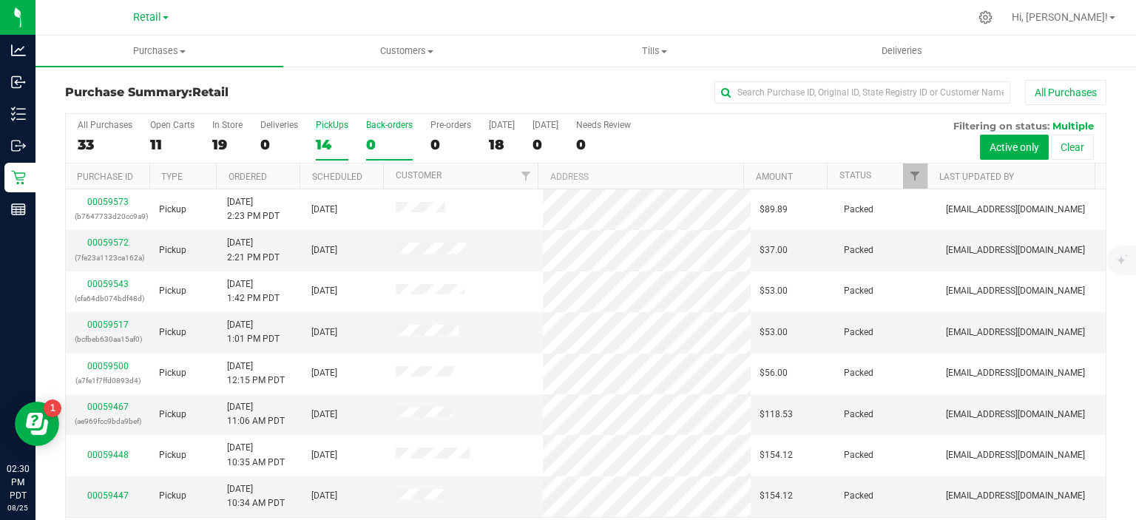
click at [374, 141] on div "0" at bounding box center [389, 144] width 47 height 17
click at [0, 0] on input "Back-orders 0" at bounding box center [0, 0] width 0 height 0
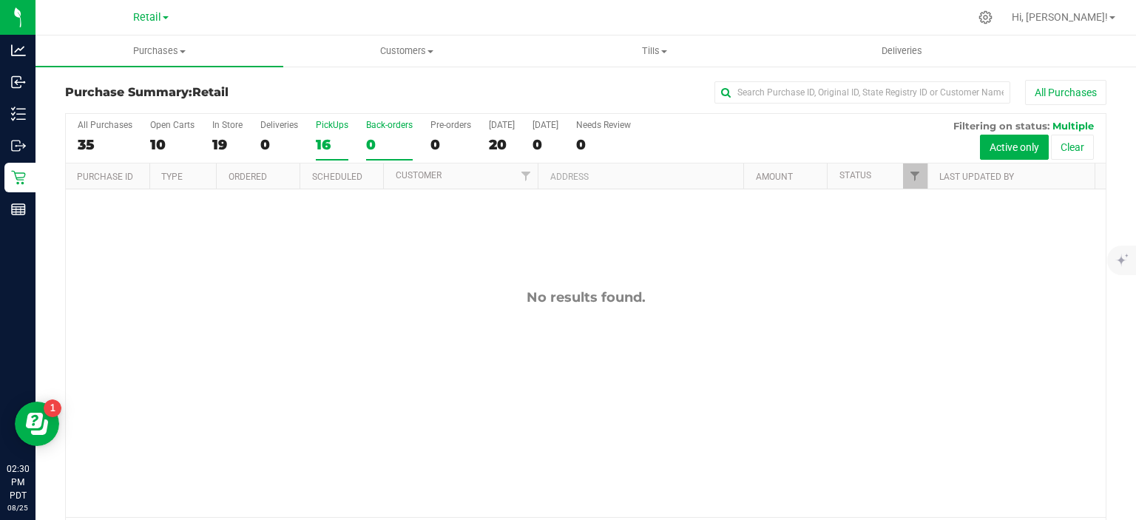
click at [323, 148] on div "16" at bounding box center [332, 144] width 33 height 17
click at [0, 0] on input "PickUps 16" at bounding box center [0, 0] width 0 height 0
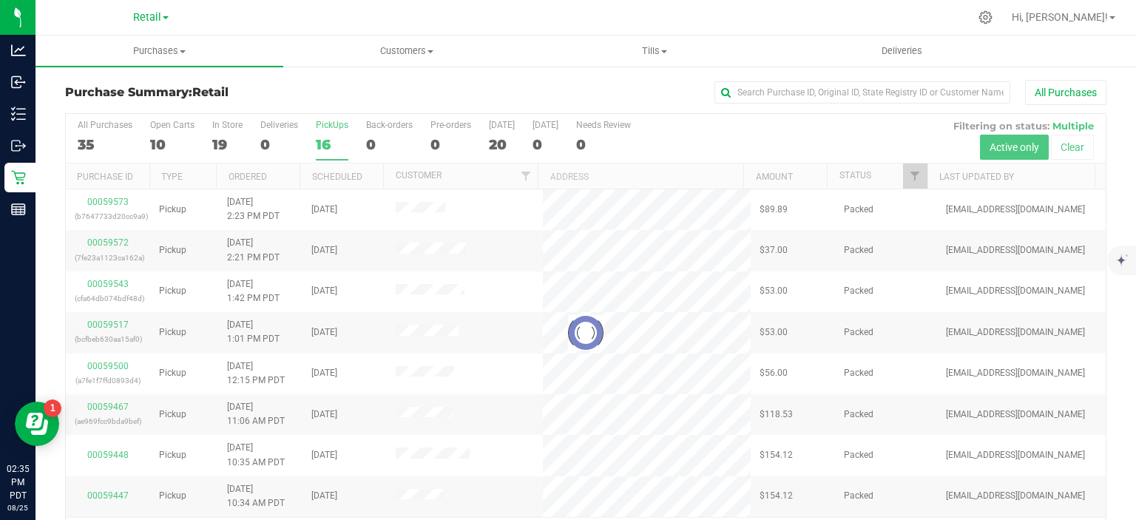
click at [373, 139] on div at bounding box center [586, 333] width 1040 height 439
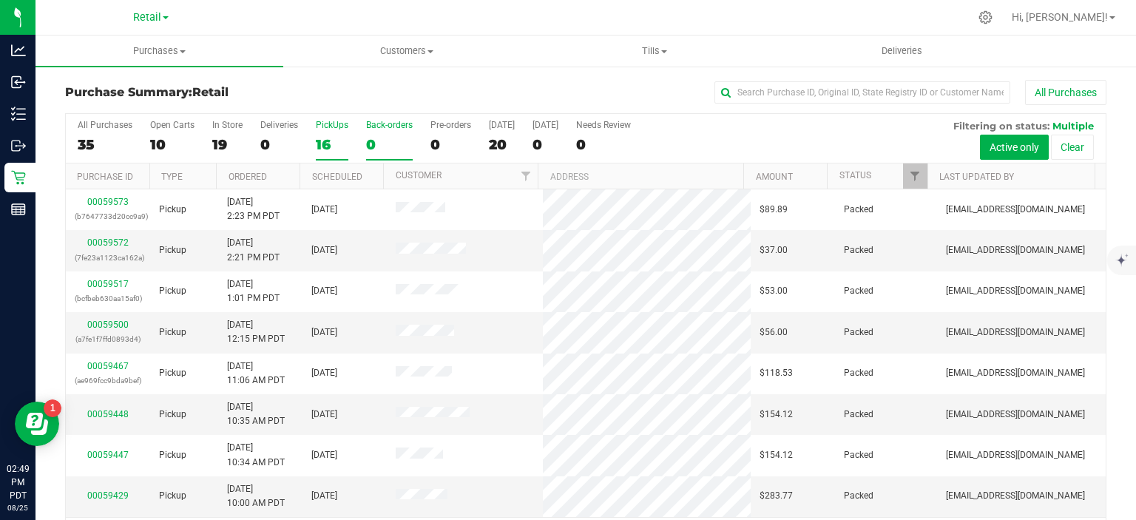
click at [376, 137] on div "0" at bounding box center [389, 144] width 47 height 17
click at [0, 0] on input "Back-orders 0" at bounding box center [0, 0] width 0 height 0
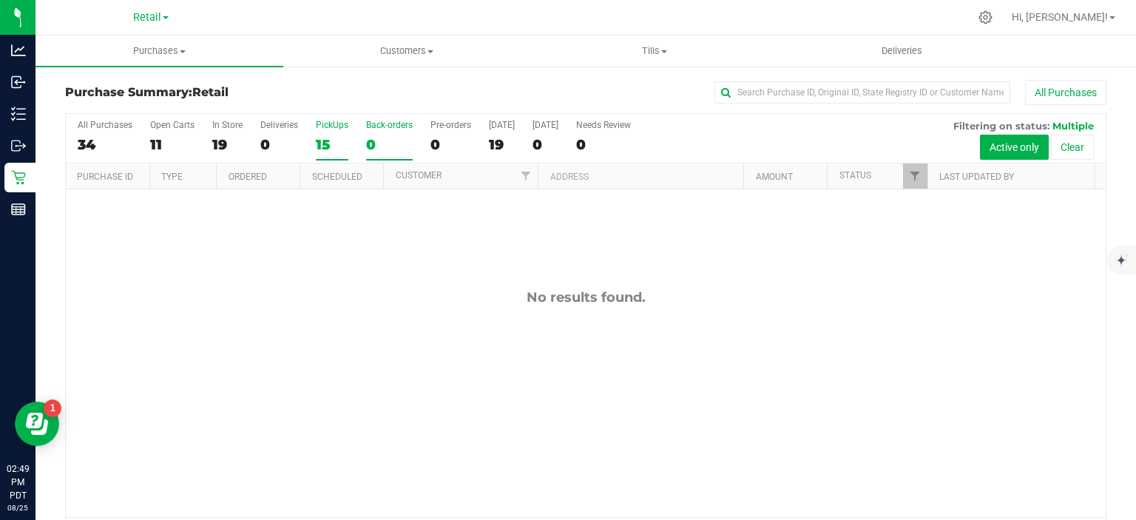
click at [320, 151] on div "15" at bounding box center [332, 144] width 33 height 17
click at [0, 0] on input "PickUps 15" at bounding box center [0, 0] width 0 height 0
